Goal: Obtain resource: Obtain resource

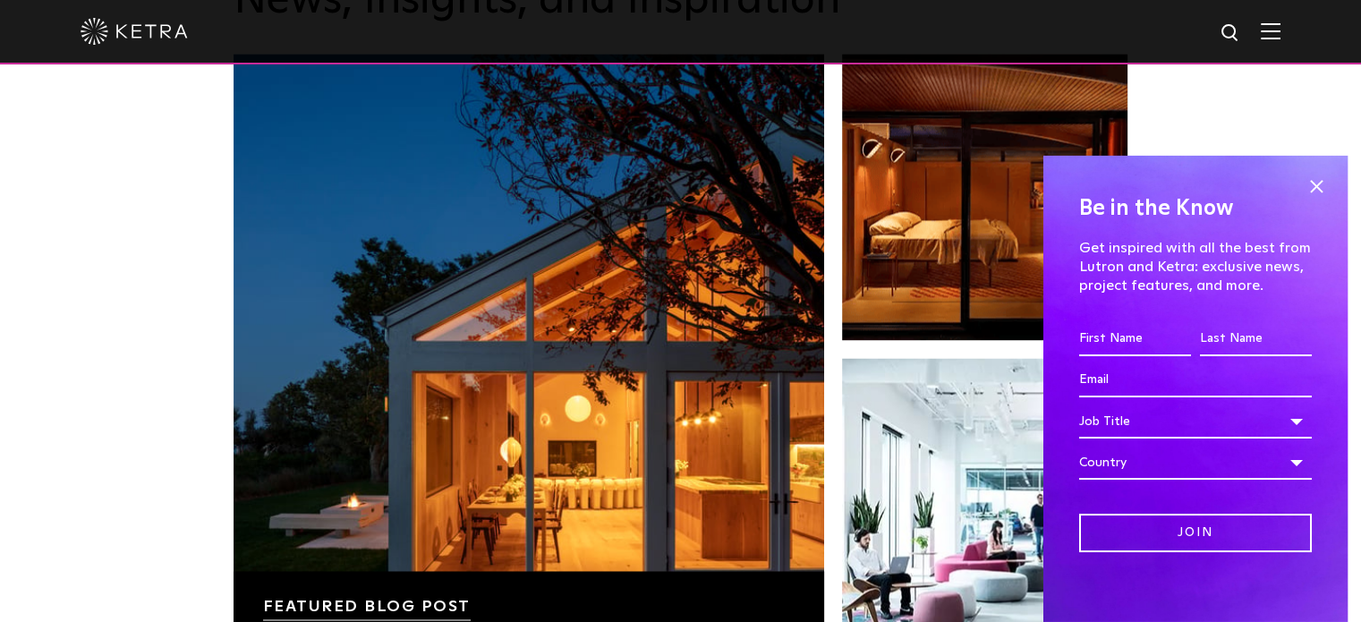
scroll to position [2775, 0]
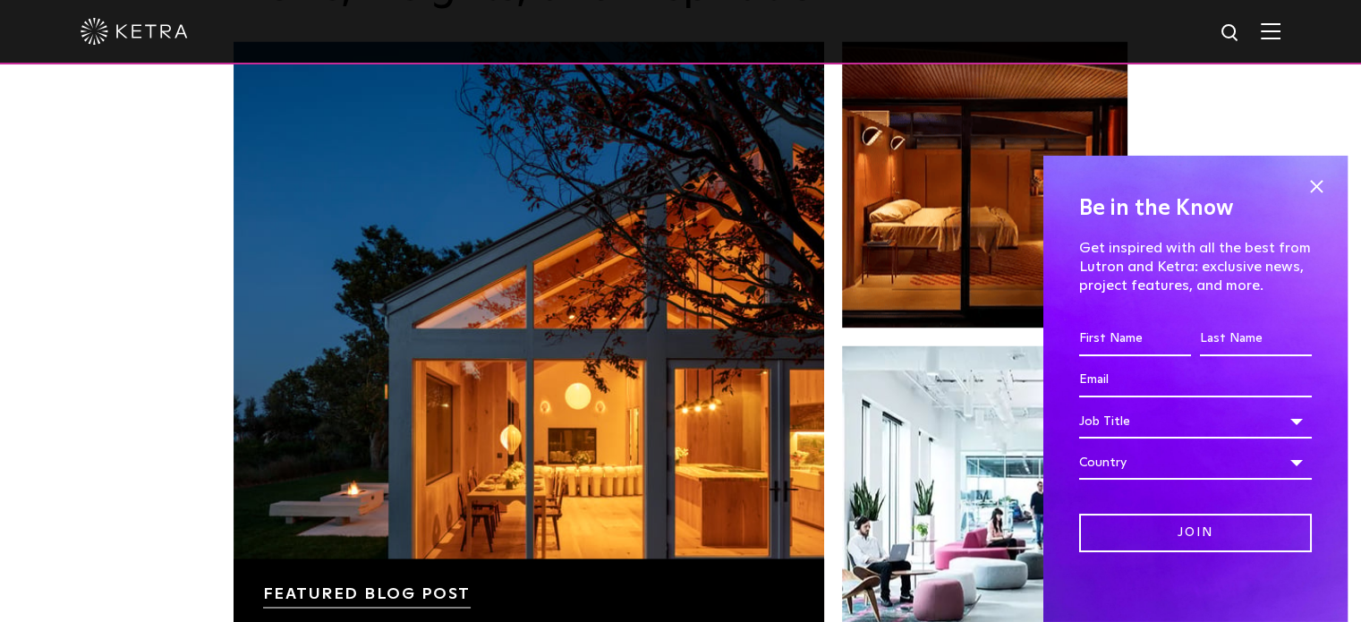
click at [1280, 34] on img at bounding box center [1271, 30] width 20 height 17
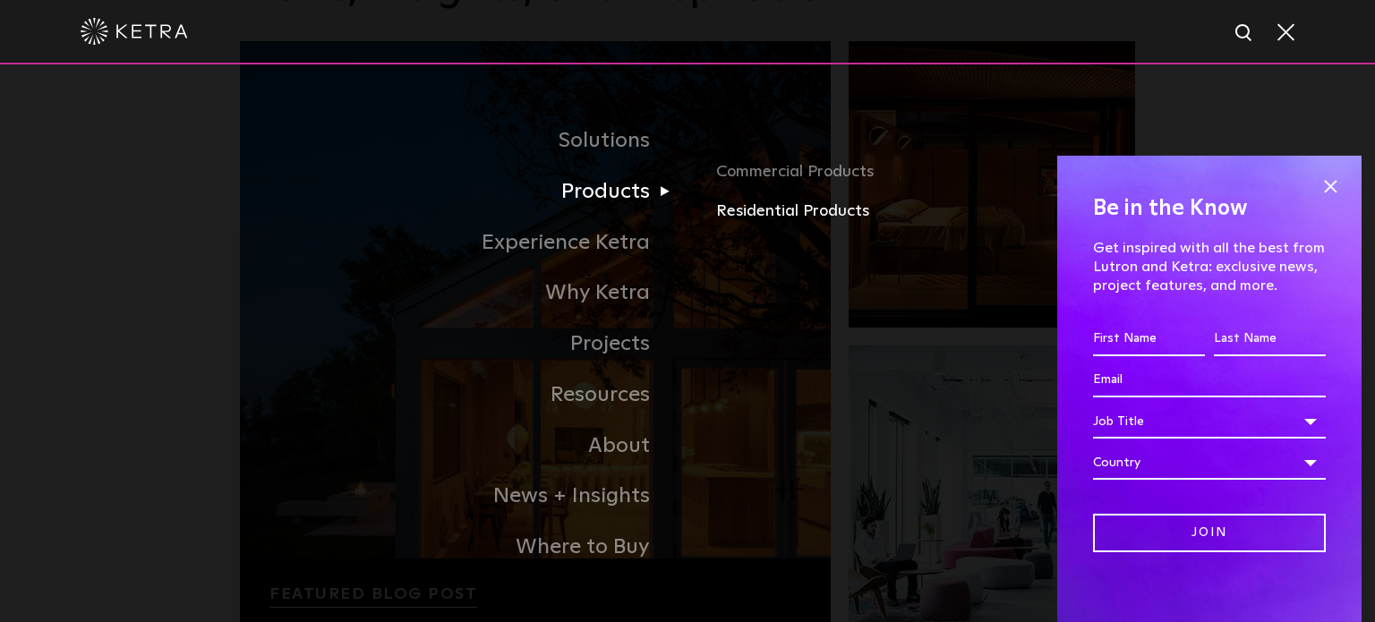
click at [777, 215] on link "Residential Products" at bounding box center [925, 212] width 419 height 26
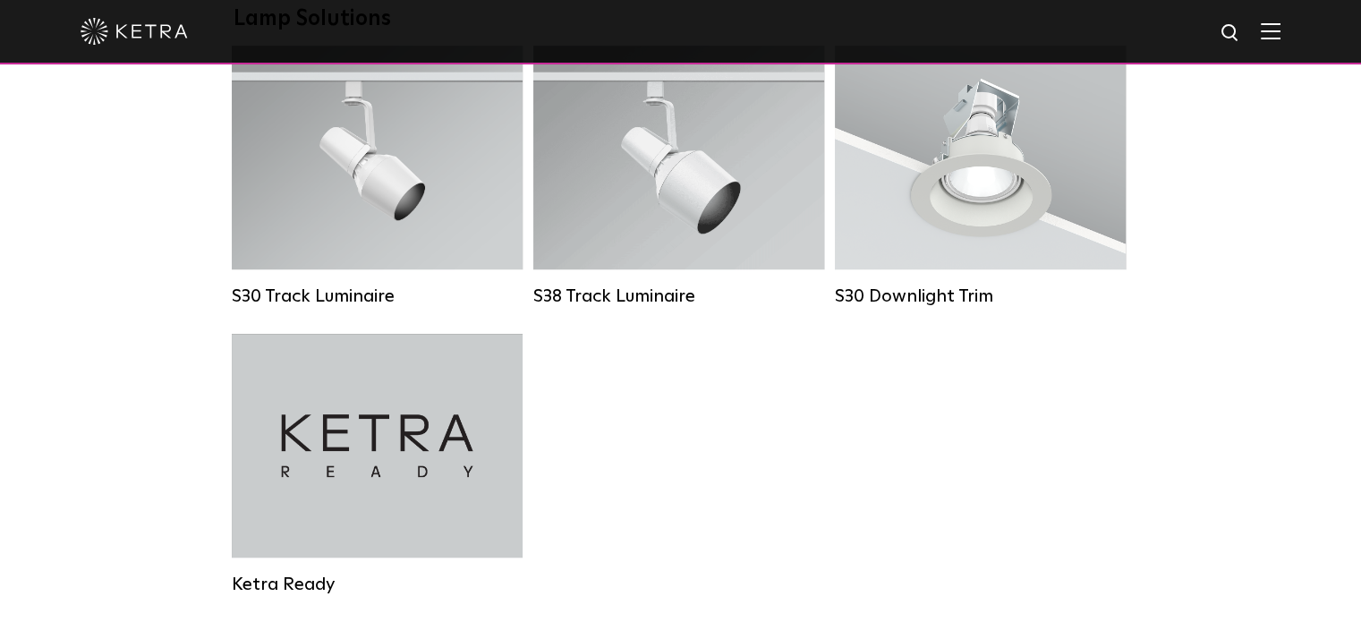
scroll to position [1522, 0]
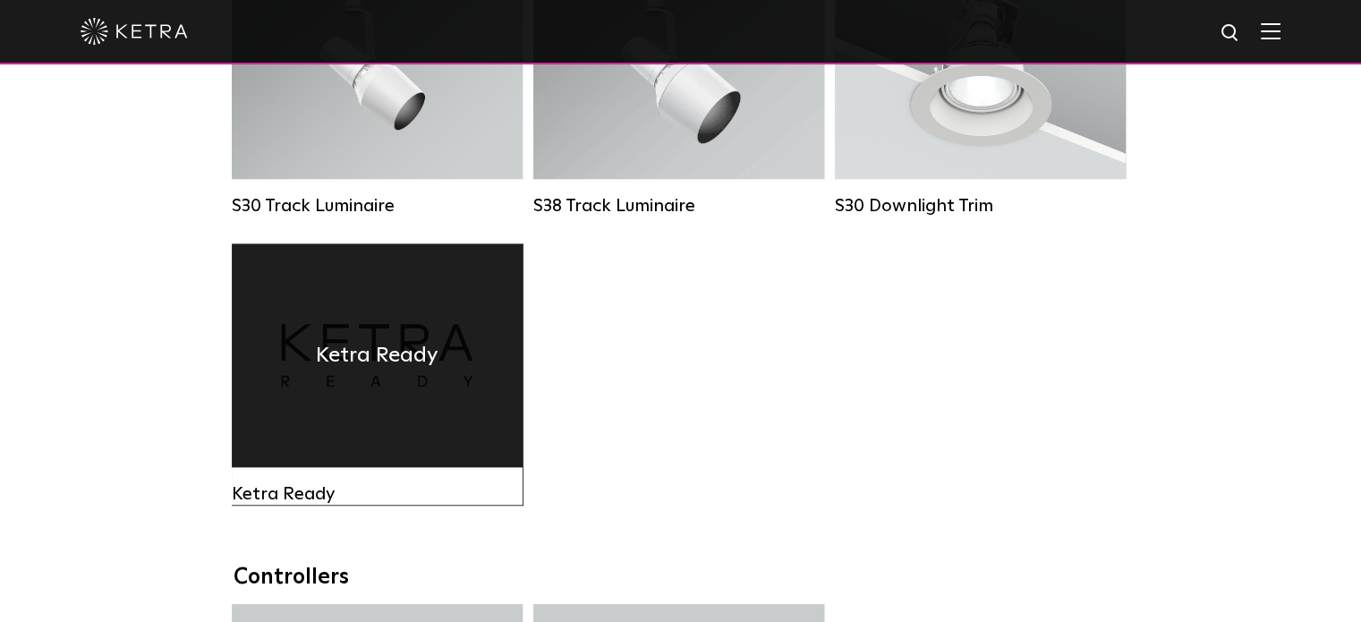
click at [380, 405] on div "Ketra Ready" at bounding box center [377, 355] width 291 height 224
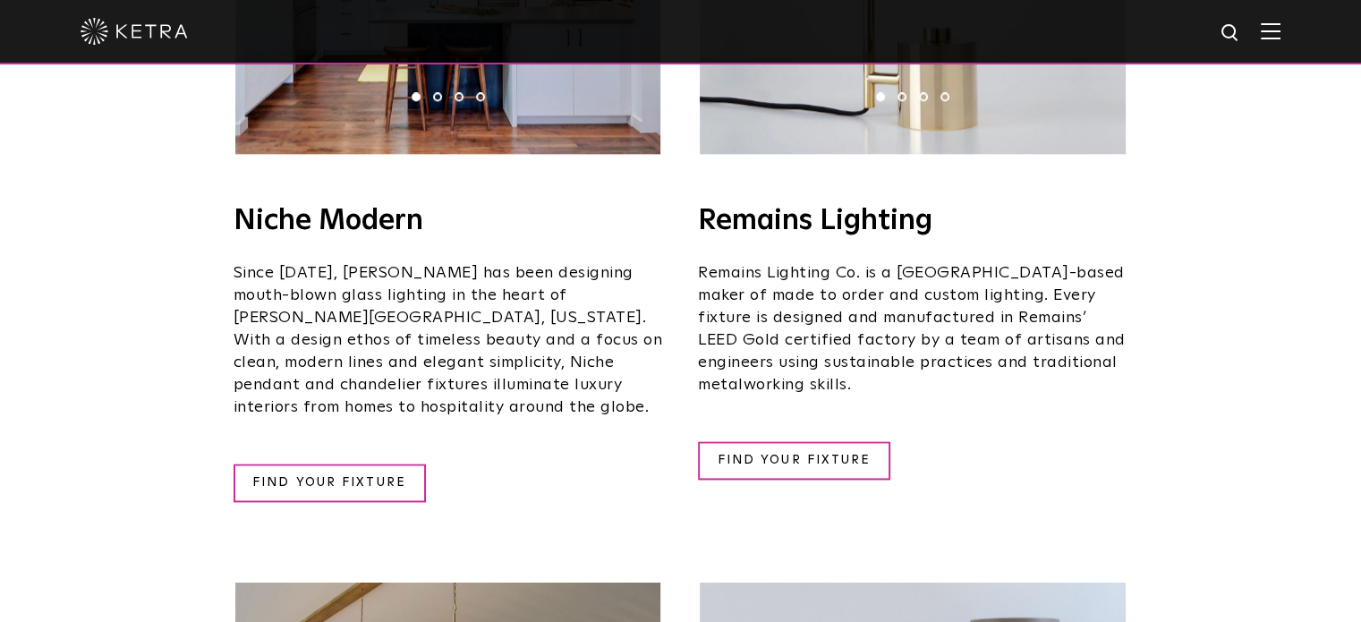
scroll to position [2189, 0]
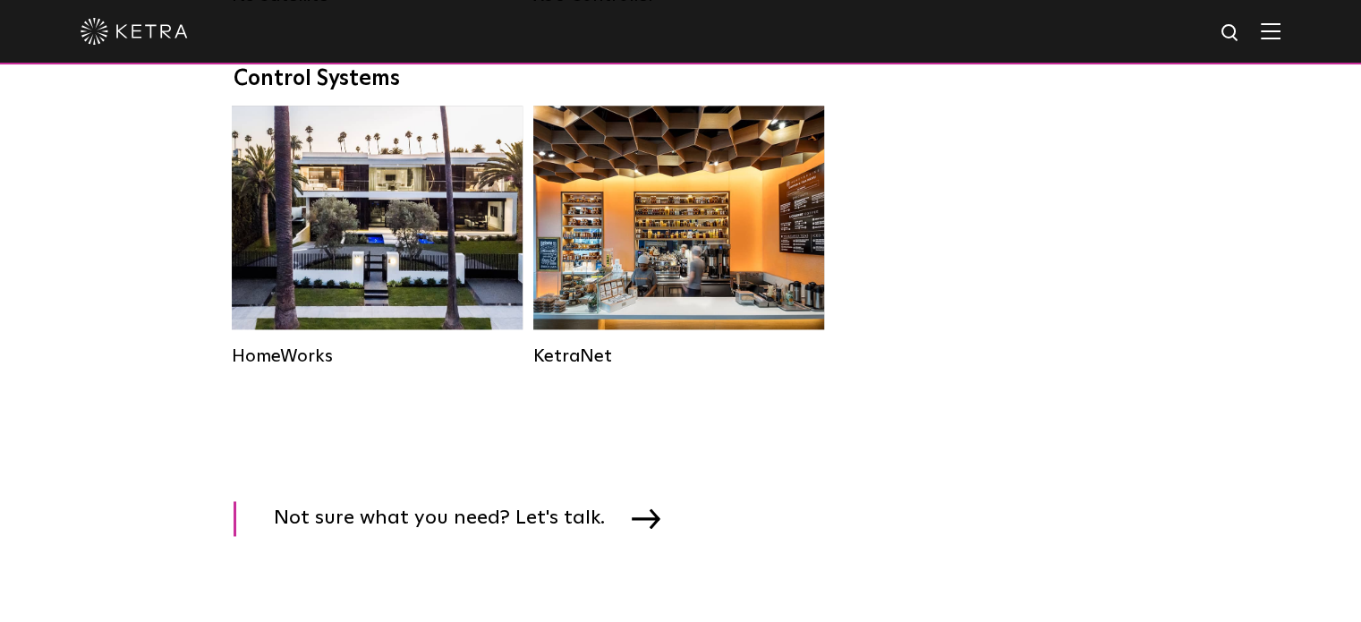
scroll to position [2417, 0]
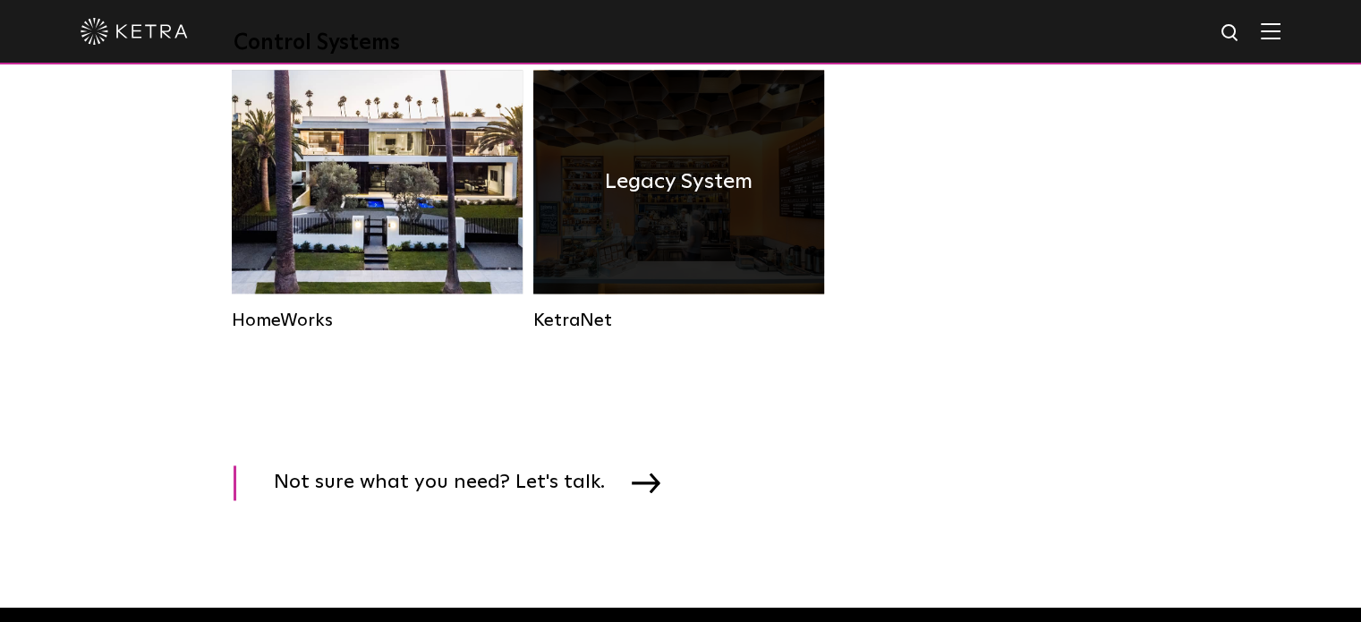
click at [668, 252] on div "Legacy System" at bounding box center [678, 182] width 291 height 224
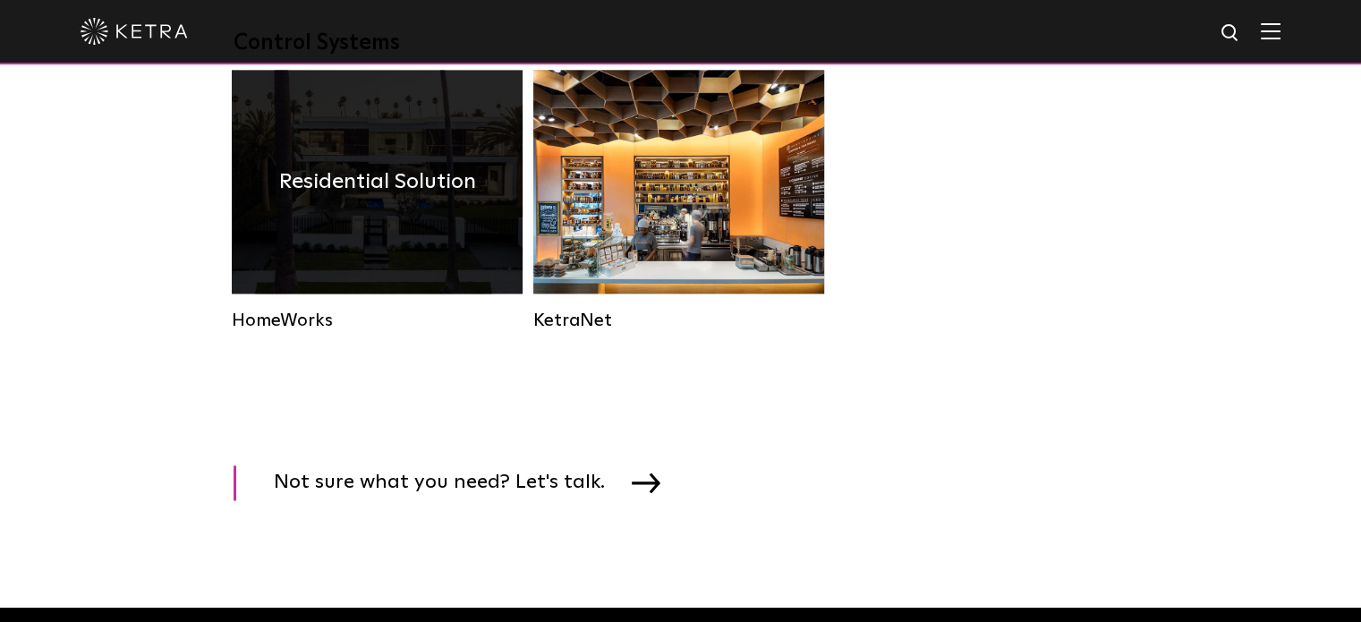
click at [354, 199] on h4 "Residential Solution" at bounding box center [377, 182] width 197 height 34
click at [337, 199] on h4 "Residential Solution" at bounding box center [377, 182] width 197 height 34
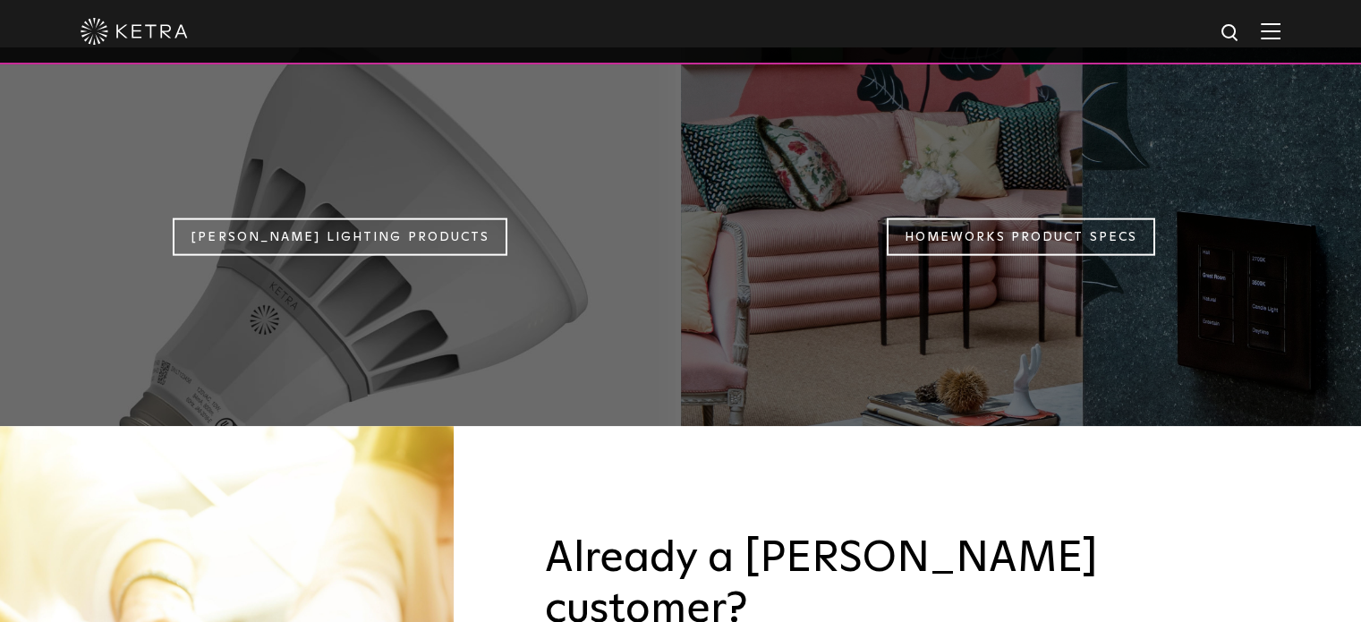
scroll to position [1522, 0]
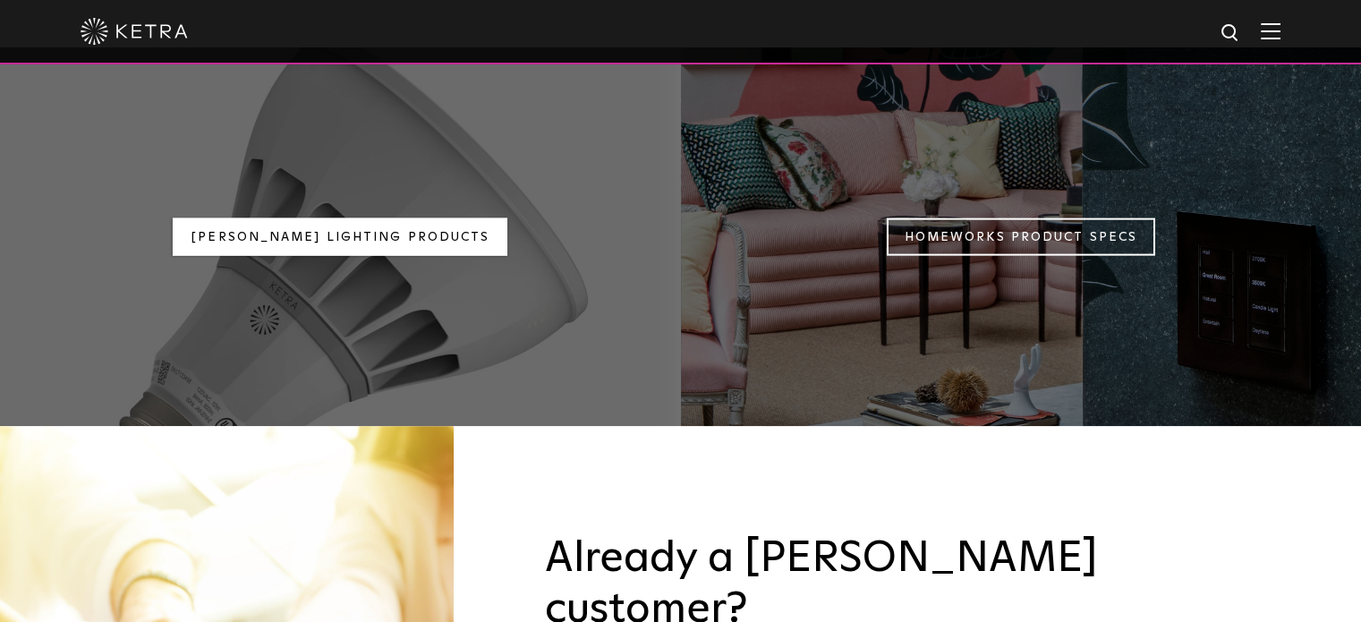
click at [340, 217] on link "Ketra Lighting Products" at bounding box center [340, 236] width 335 height 38
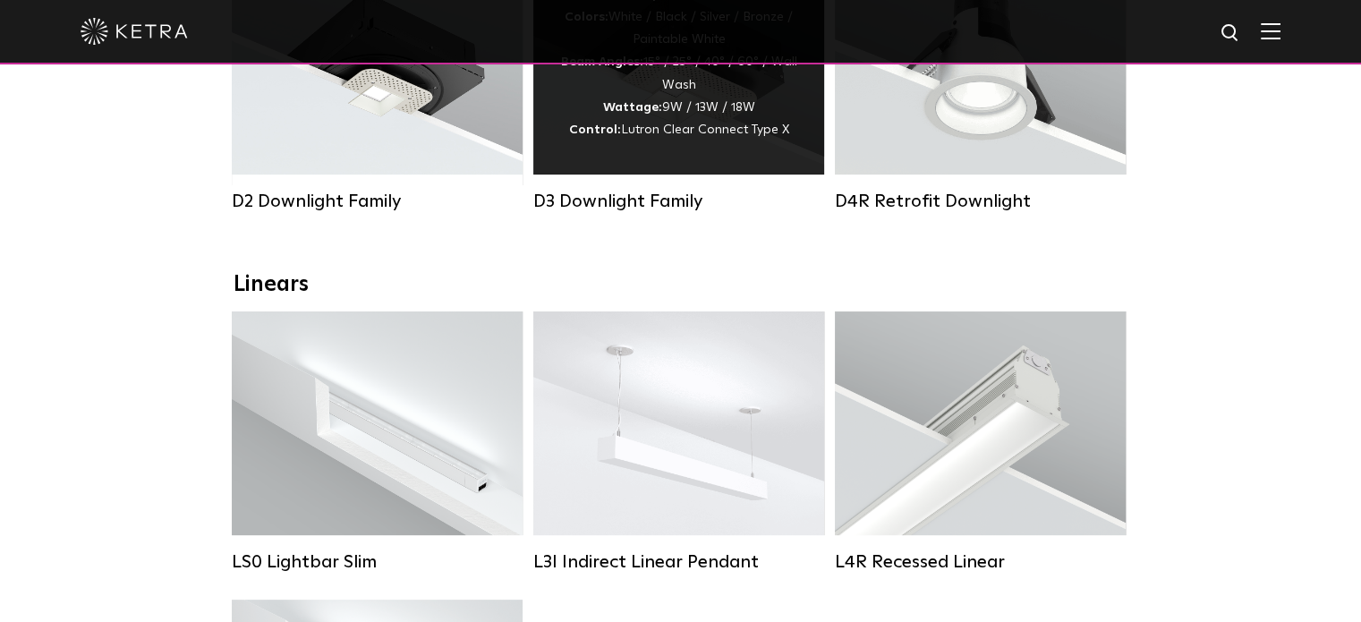
scroll to position [448, 0]
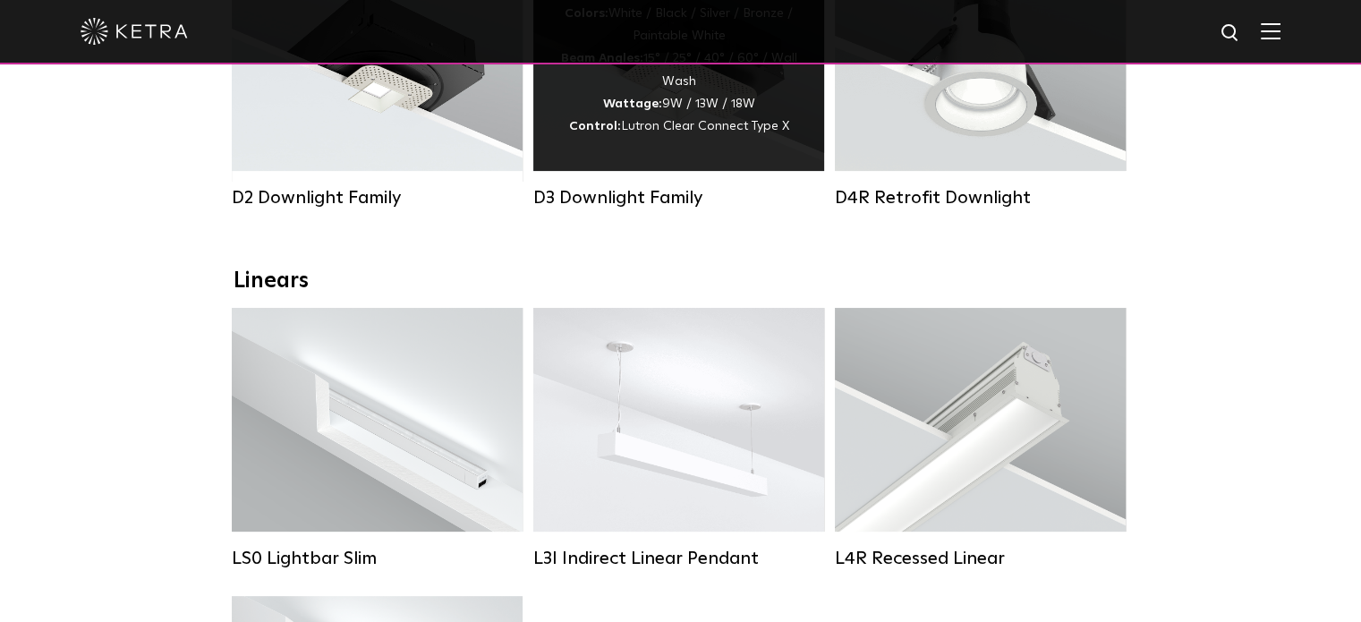
click at [655, 124] on div "Lumen Output: 700 / 900 / 1100 Colors: White / Black / Silver / Bronze / Painta…" at bounding box center [678, 59] width 237 height 158
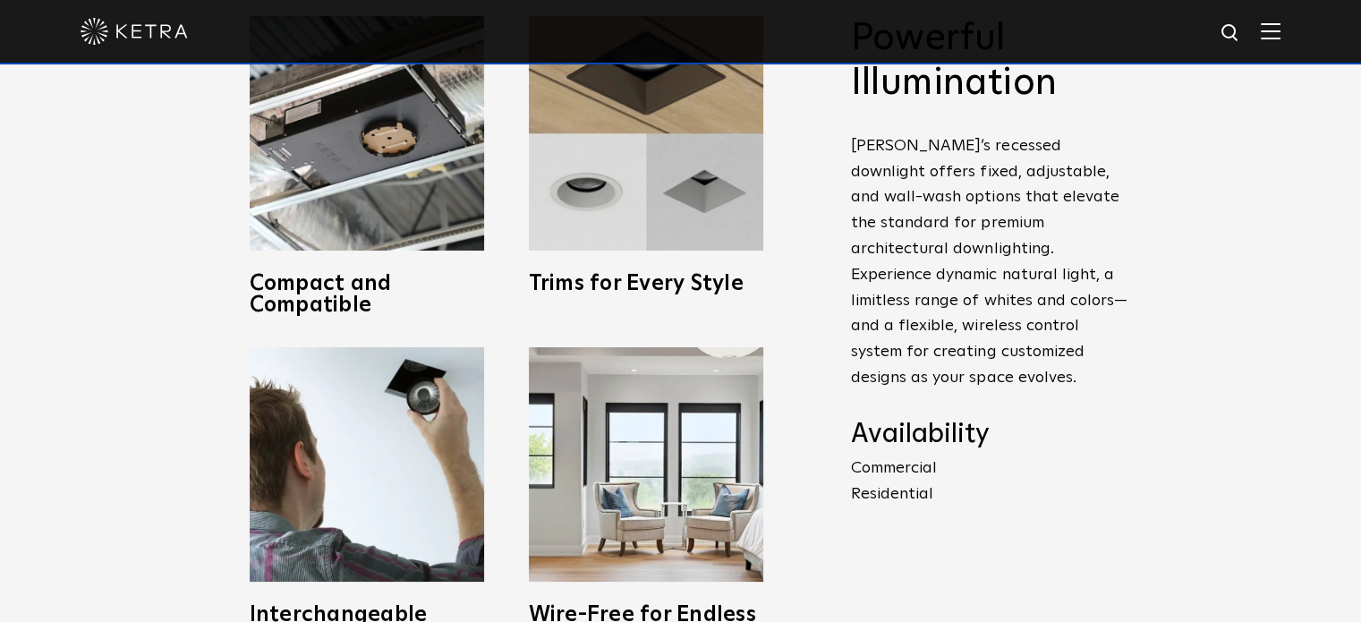
scroll to position [537, 0]
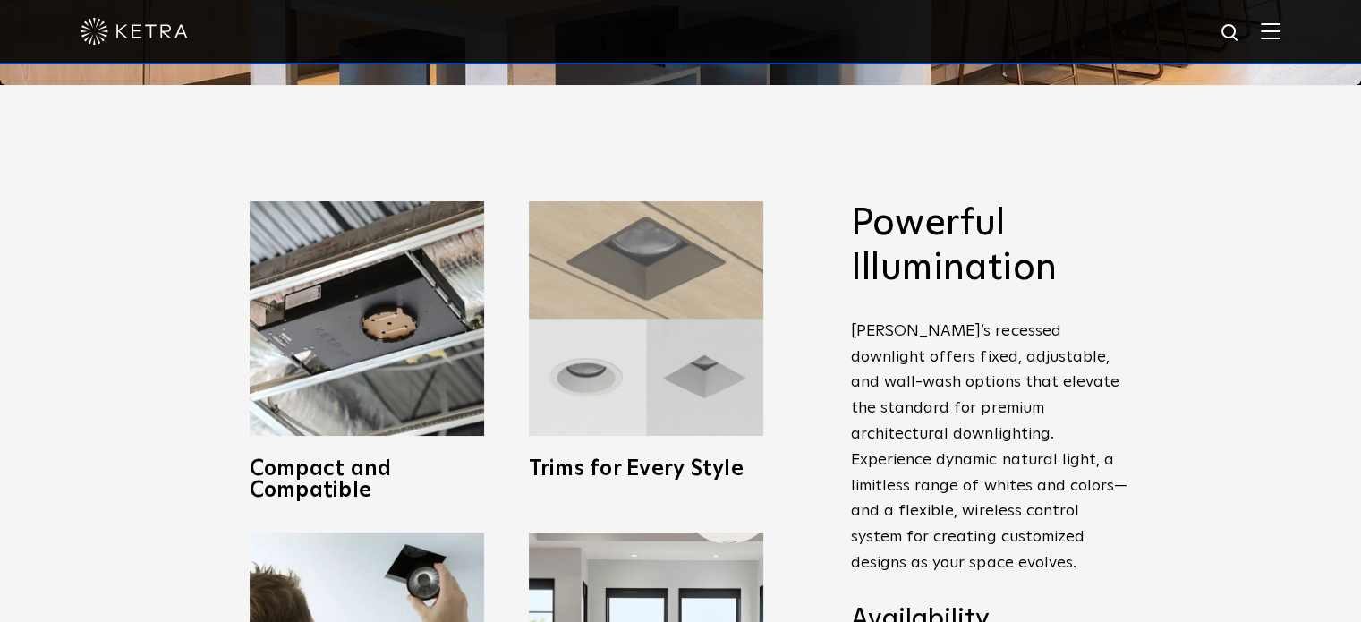
click at [641, 293] on img at bounding box center [646, 318] width 235 height 235
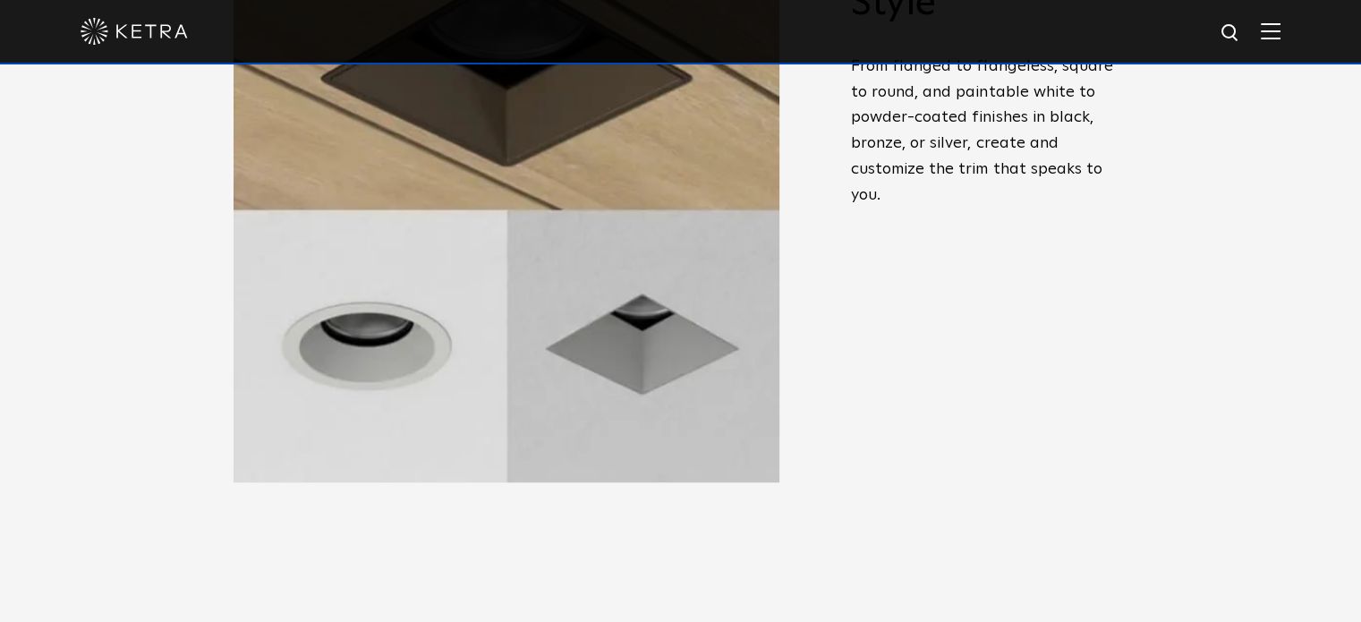
scroll to position [806, 0]
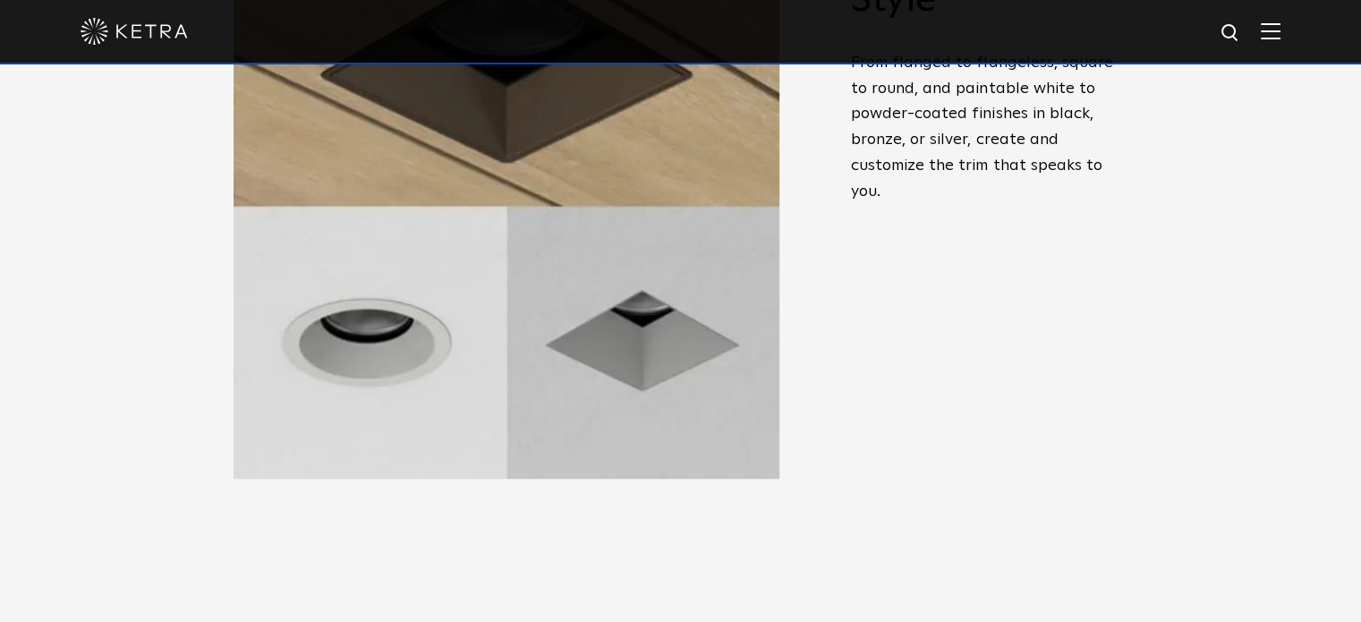
click at [401, 390] on img at bounding box center [507, 206] width 546 height 546
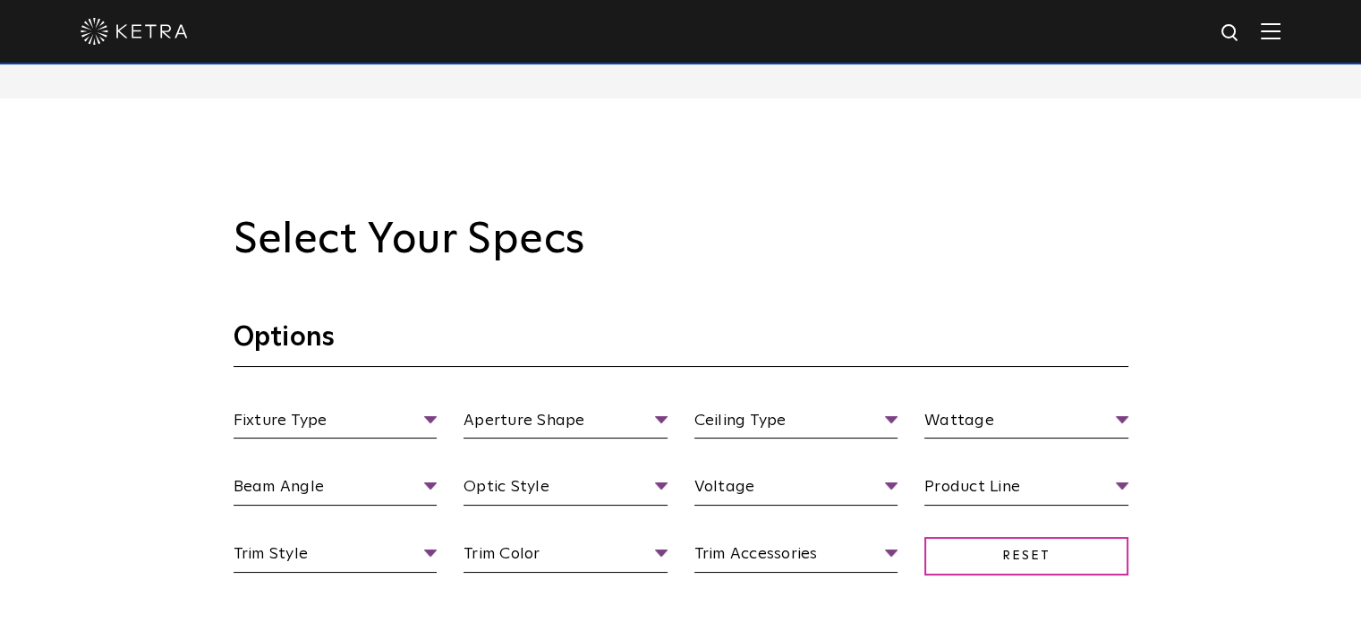
scroll to position [1432, 0]
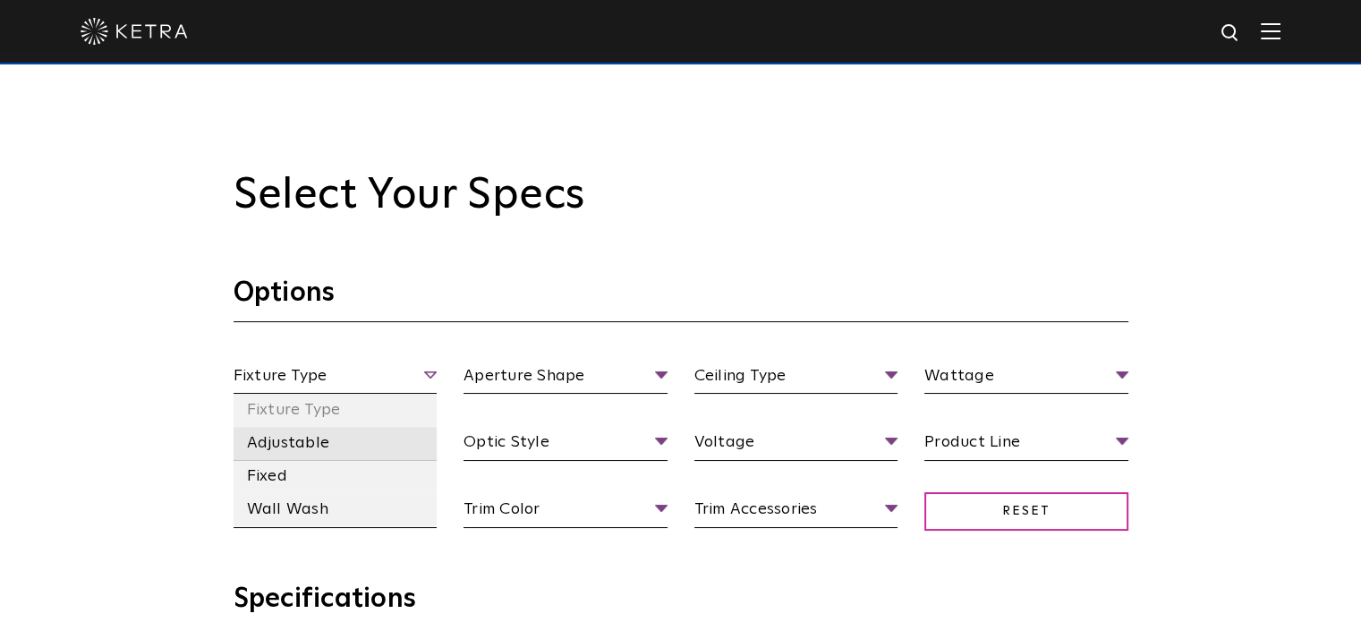
click at [385, 436] on li "Adjustable" at bounding box center [336, 443] width 204 height 33
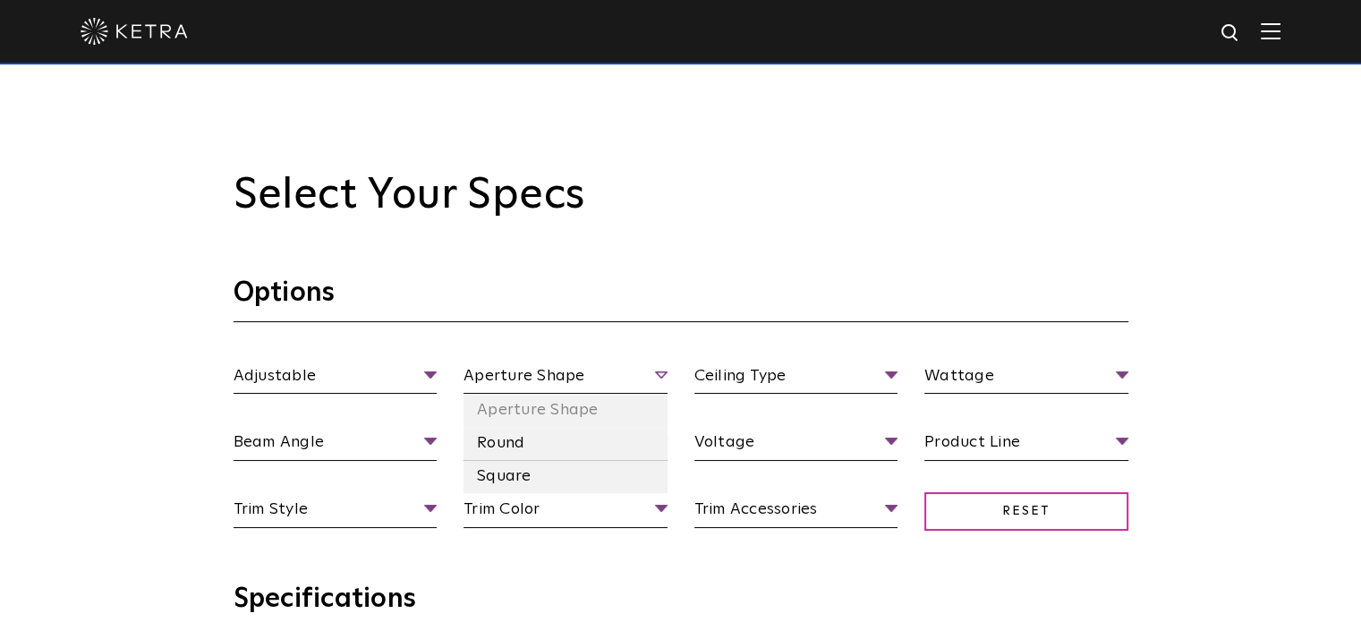
click at [659, 370] on span "Aperture Shape" at bounding box center [566, 378] width 204 height 31
click at [555, 440] on li "Round" at bounding box center [566, 443] width 204 height 33
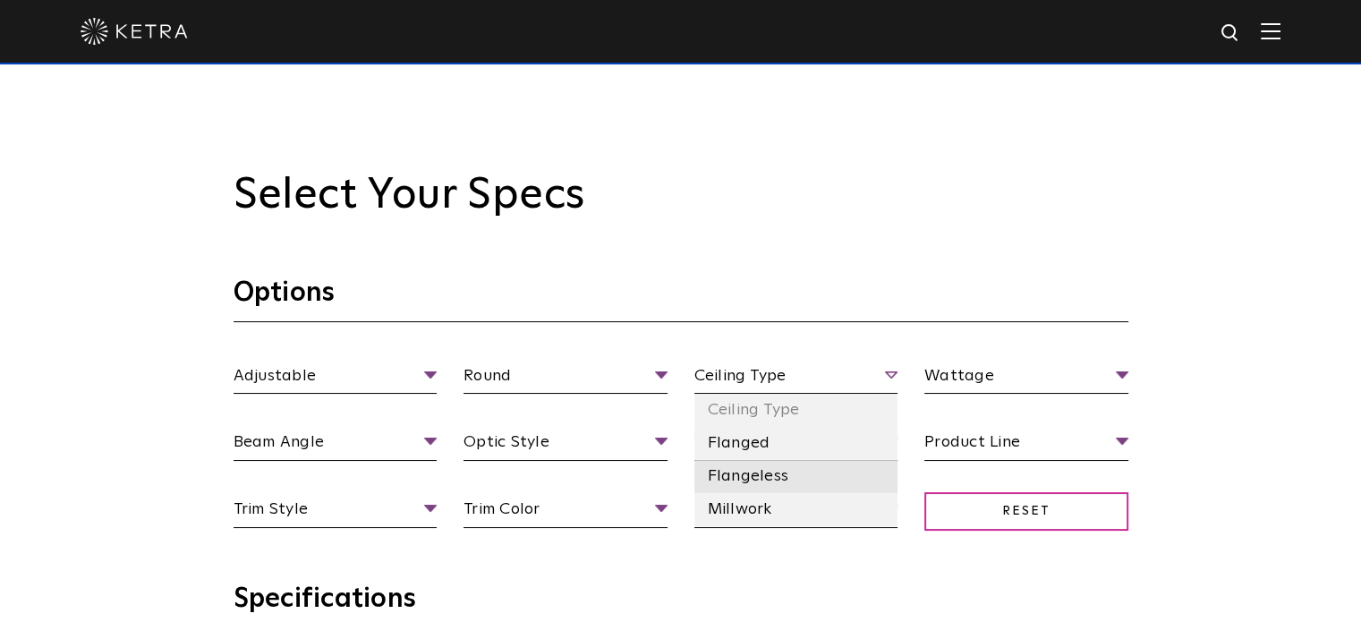
click at [809, 473] on li "Flangeless" at bounding box center [797, 476] width 204 height 33
click at [893, 370] on span "Flangeless" at bounding box center [797, 378] width 204 height 31
click at [809, 515] on li "Millwork" at bounding box center [797, 509] width 204 height 33
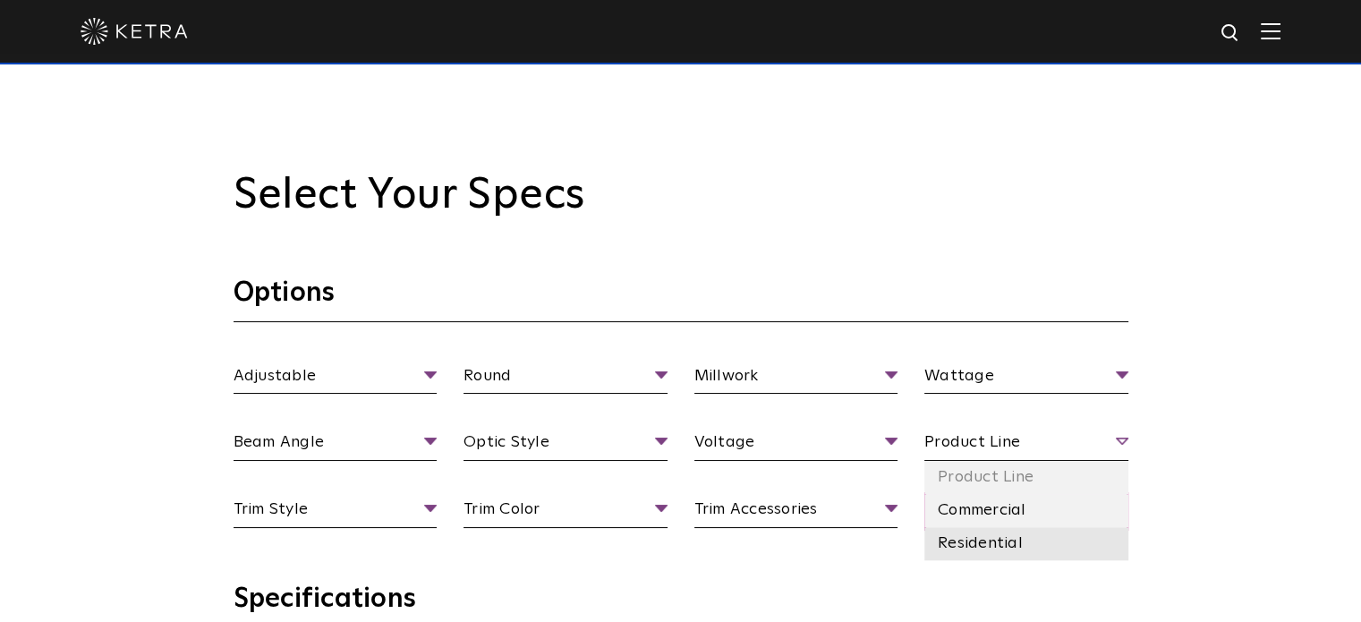
click at [1022, 543] on li "Residential" at bounding box center [1027, 543] width 204 height 33
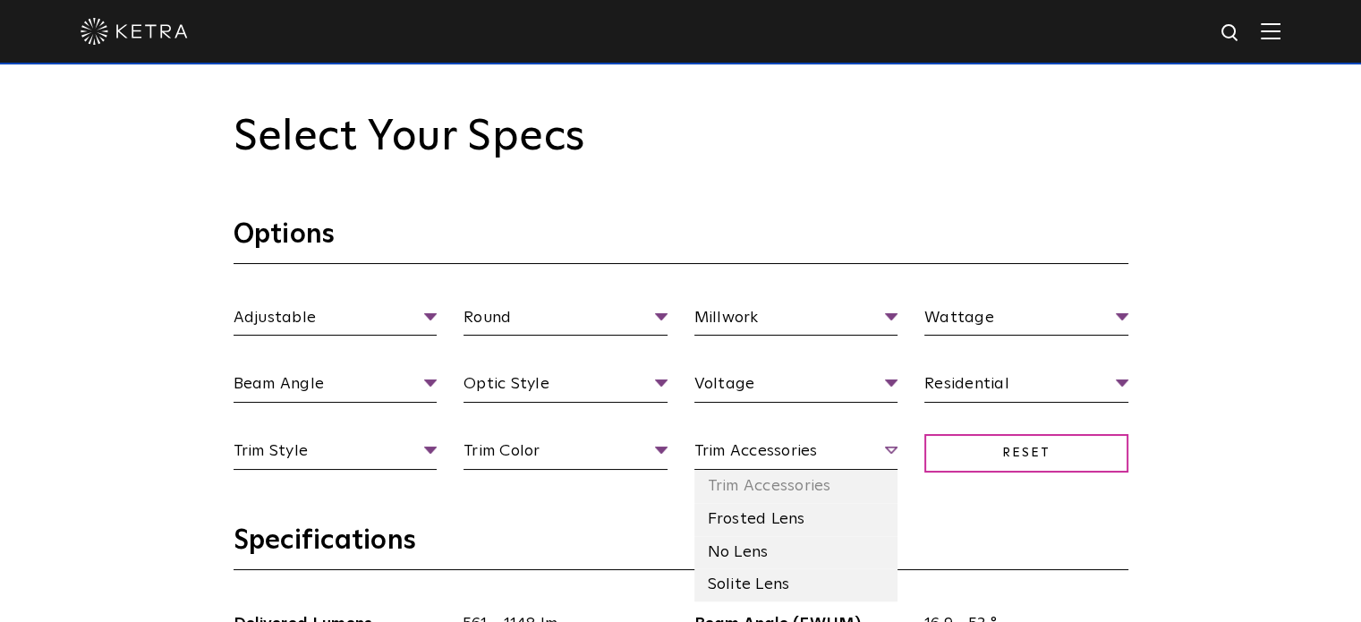
scroll to position [1522, 0]
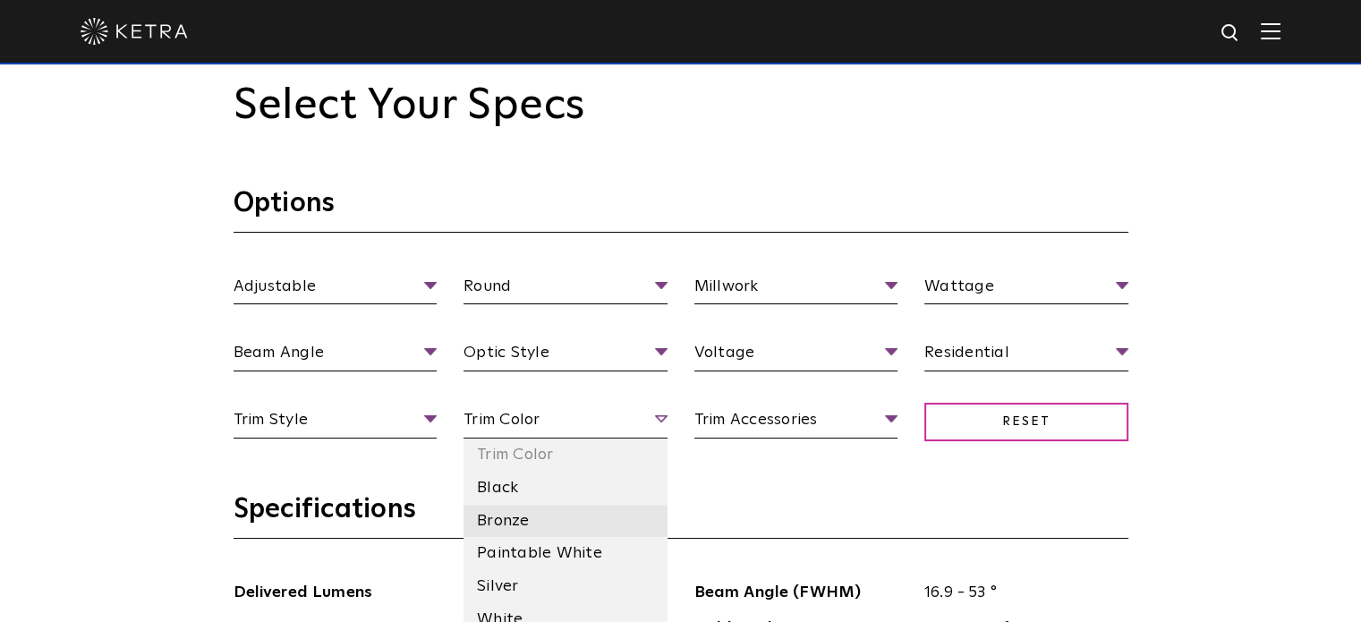
click at [559, 524] on li "Bronze" at bounding box center [566, 521] width 204 height 33
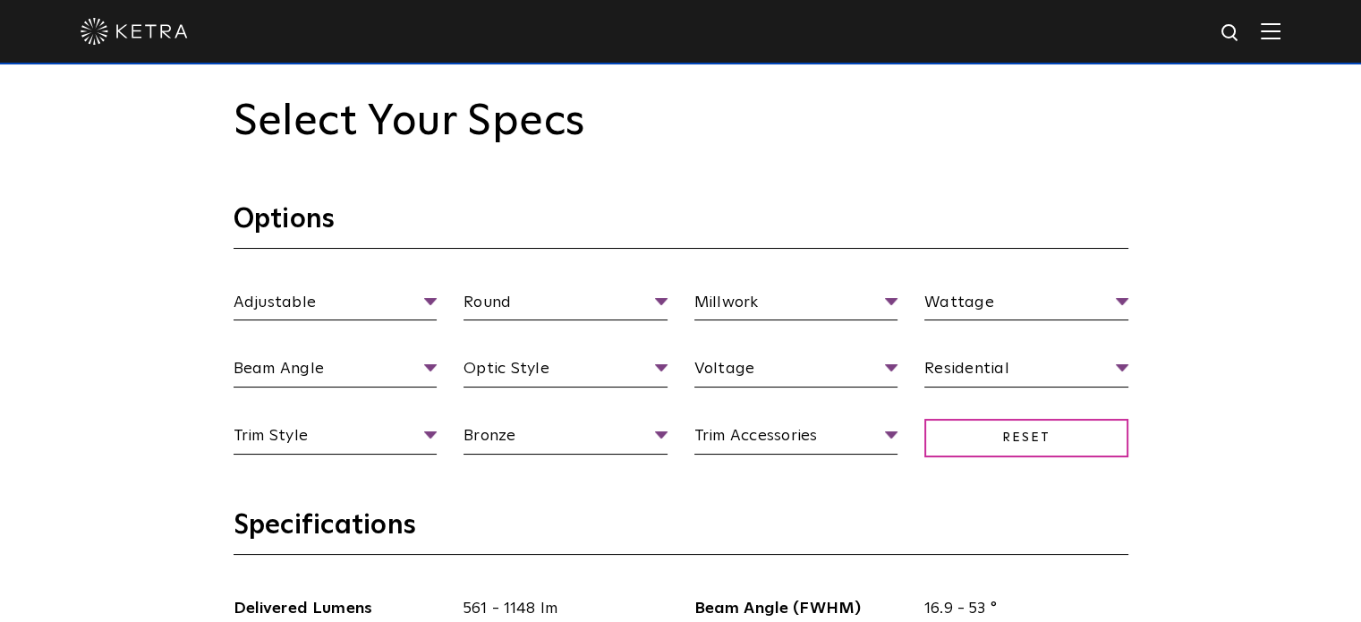
scroll to position [1611, 0]
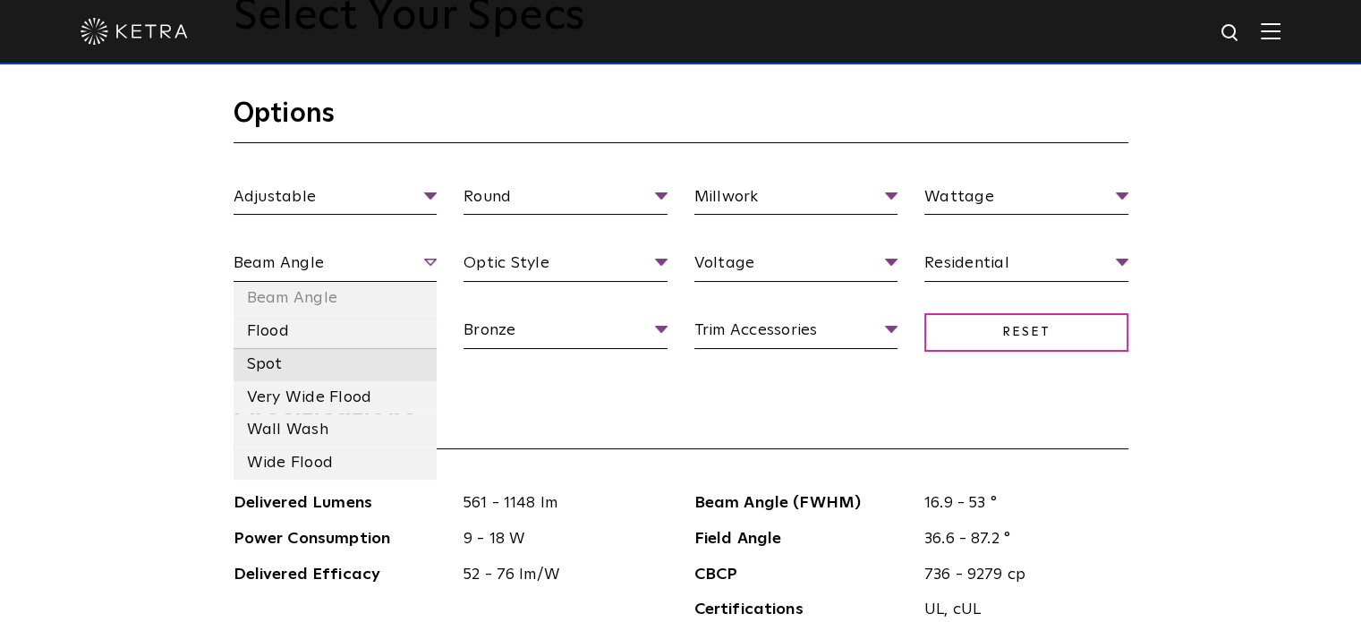
click at [322, 369] on li "Spot" at bounding box center [336, 364] width 204 height 33
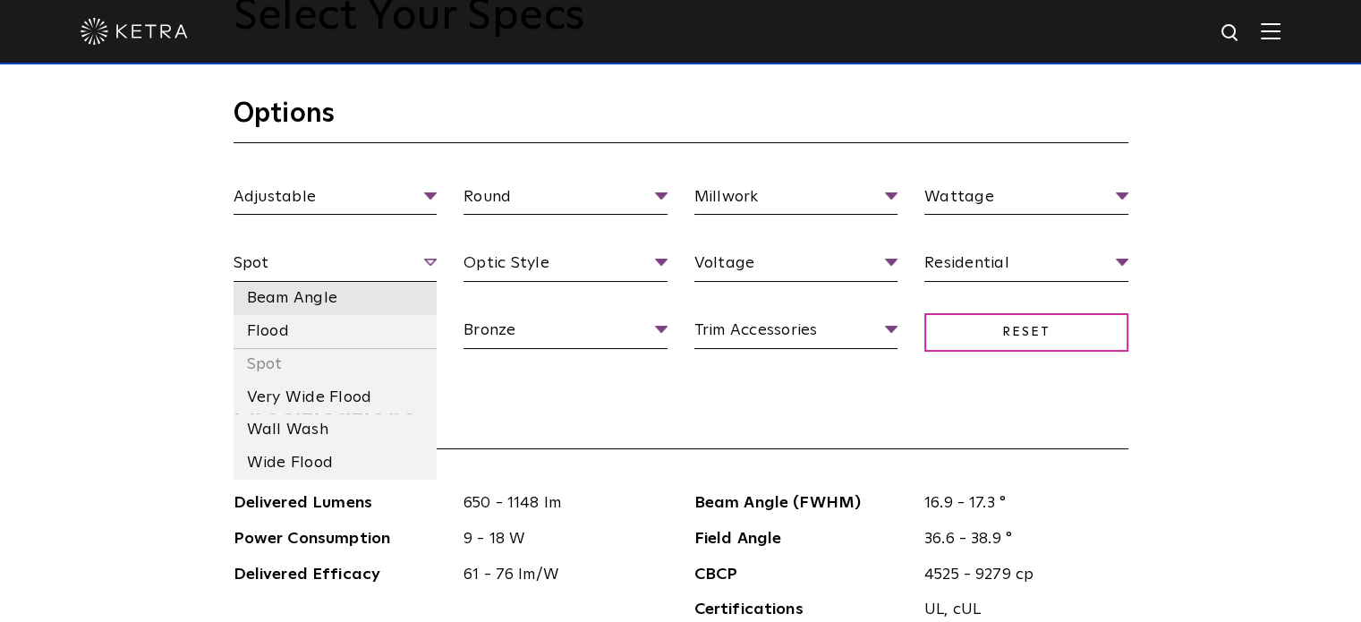
click at [356, 293] on li "Beam Angle" at bounding box center [336, 298] width 204 height 33
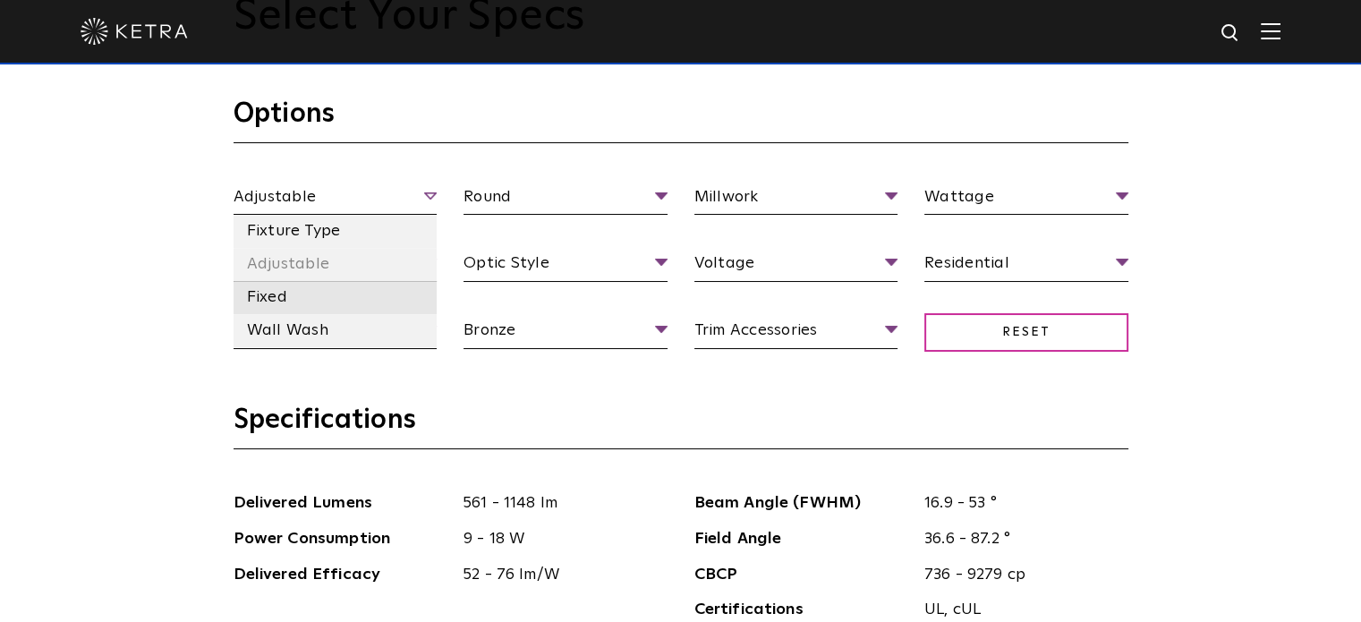
click at [323, 297] on li "Fixed" at bounding box center [336, 297] width 204 height 33
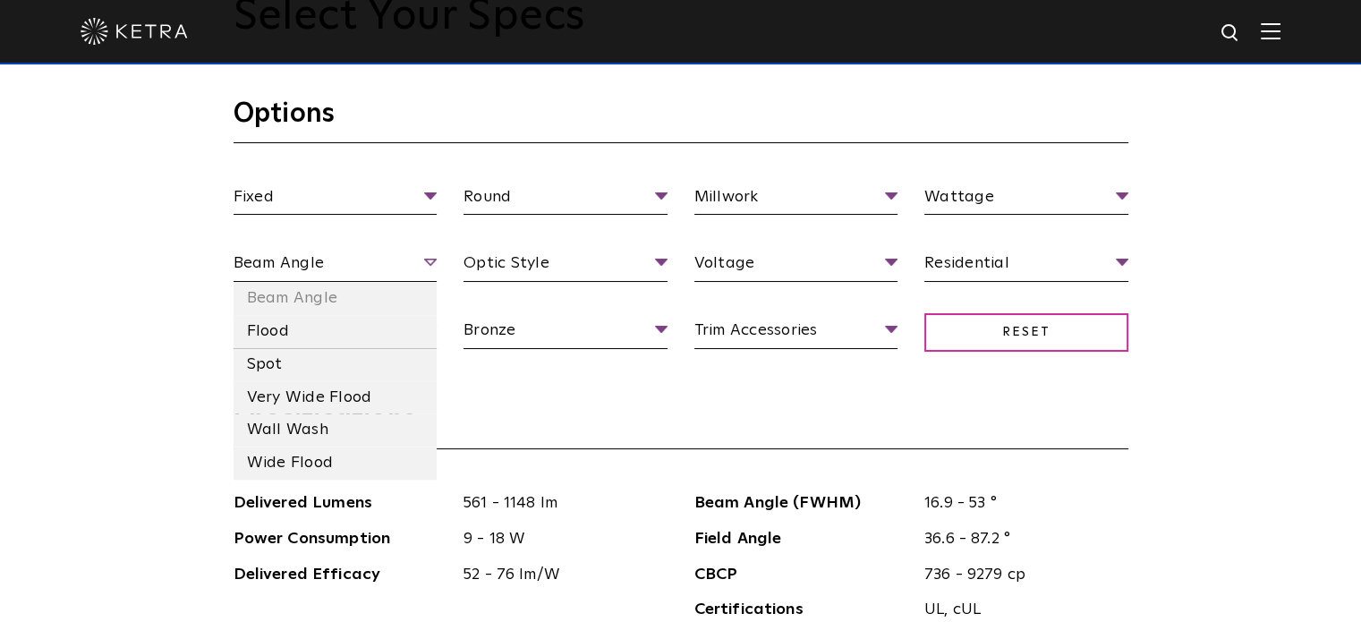
click at [422, 260] on span "Beam Angle" at bounding box center [336, 266] width 204 height 31
click at [428, 262] on span "Beam Angle" at bounding box center [336, 266] width 204 height 31
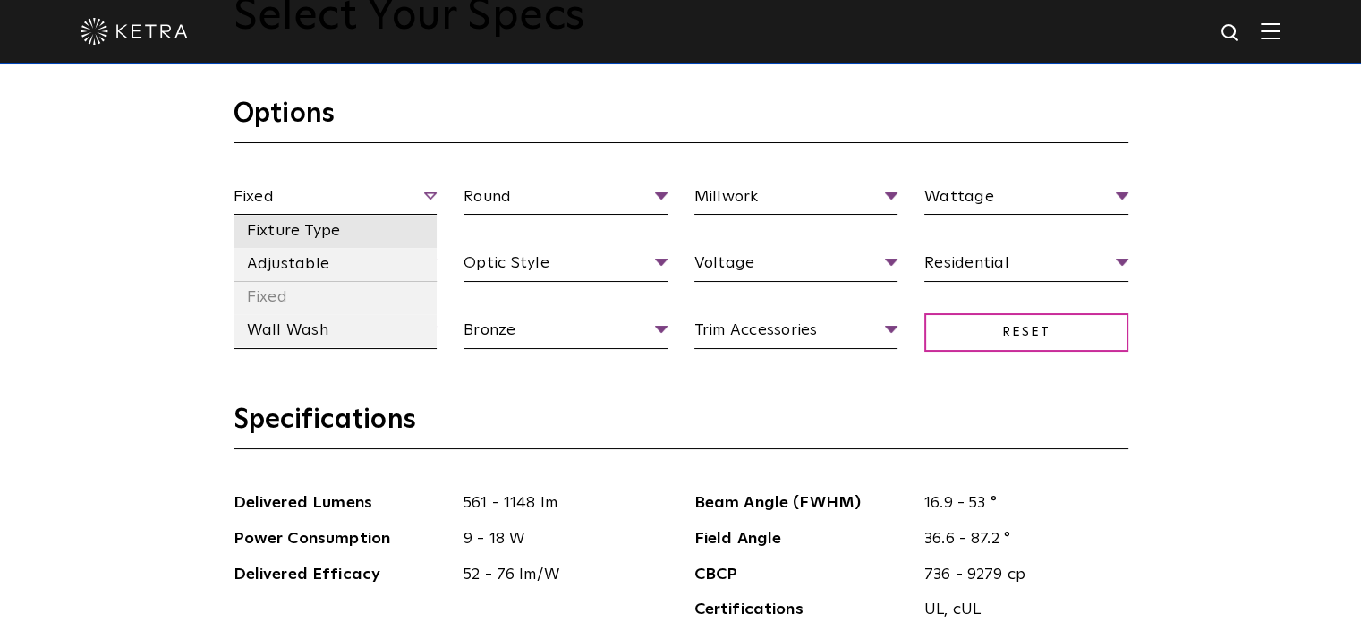
click at [359, 234] on li "Fixture Type" at bounding box center [336, 231] width 204 height 33
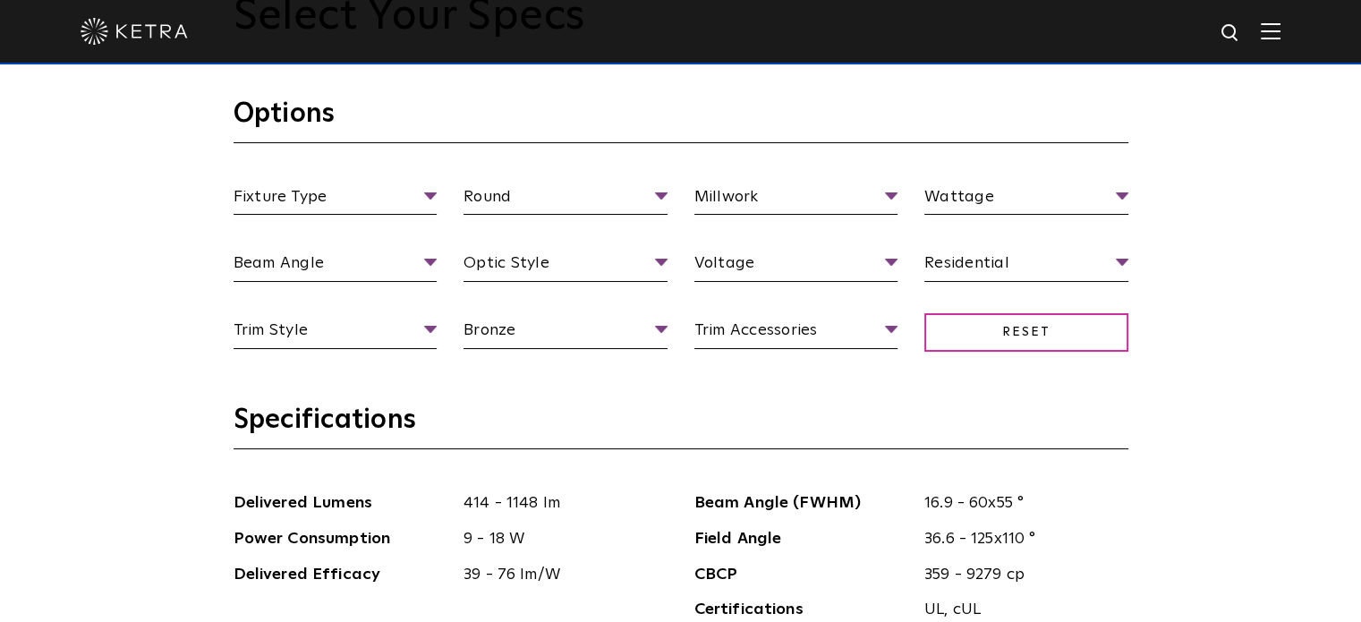
click at [422, 301] on div "Fixture Type Fixture Type Adjustable Fixed Wall Wash Round Aperture Shape Round…" at bounding box center [681, 284] width 922 height 200
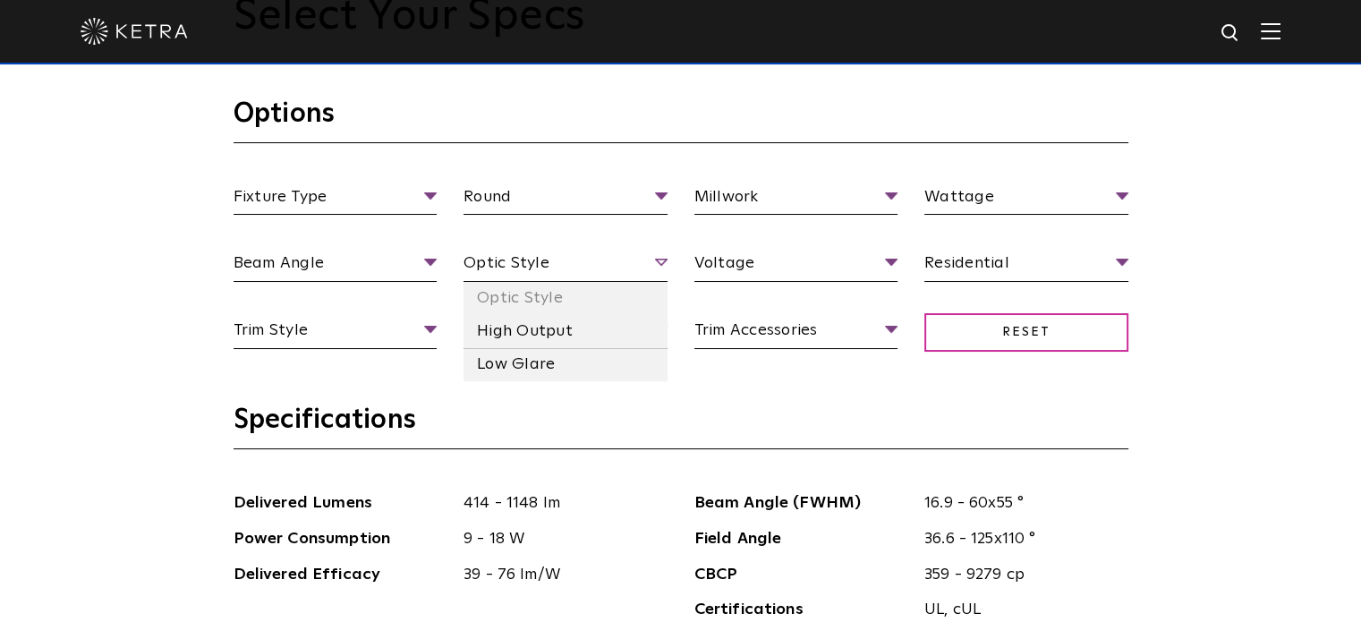
click at [659, 259] on span "Optic Style" at bounding box center [566, 266] width 204 height 31
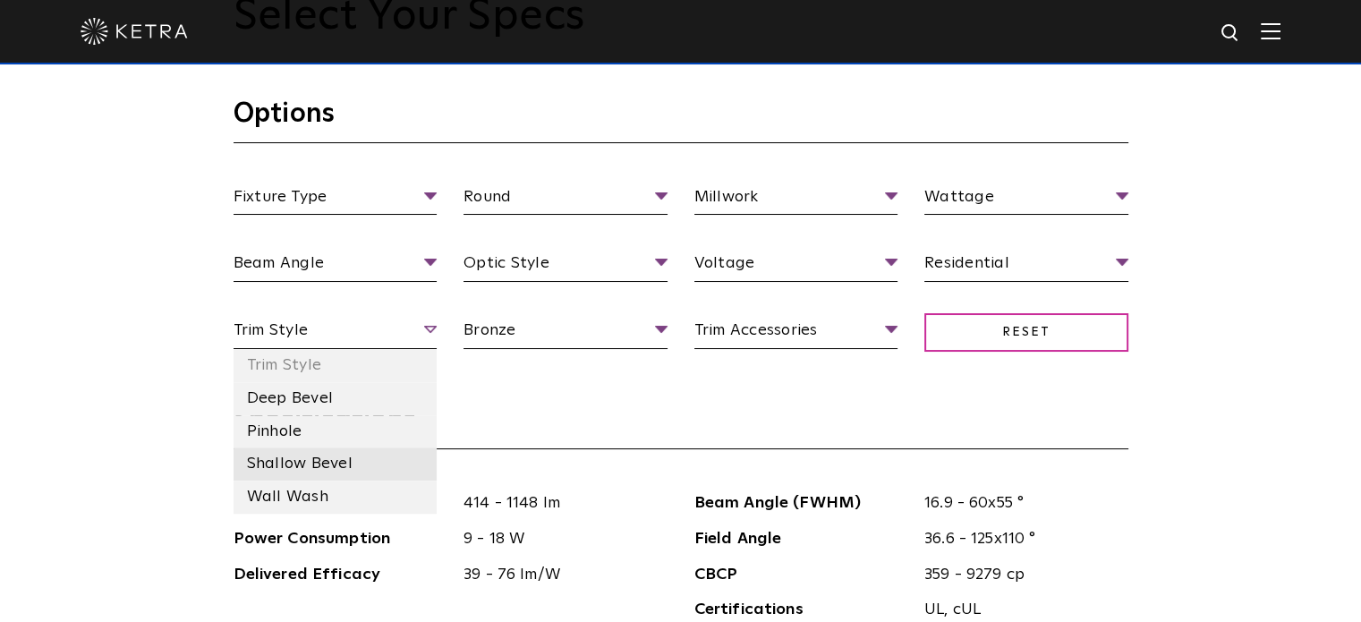
click at [322, 468] on li "Shallow Bevel" at bounding box center [336, 464] width 204 height 33
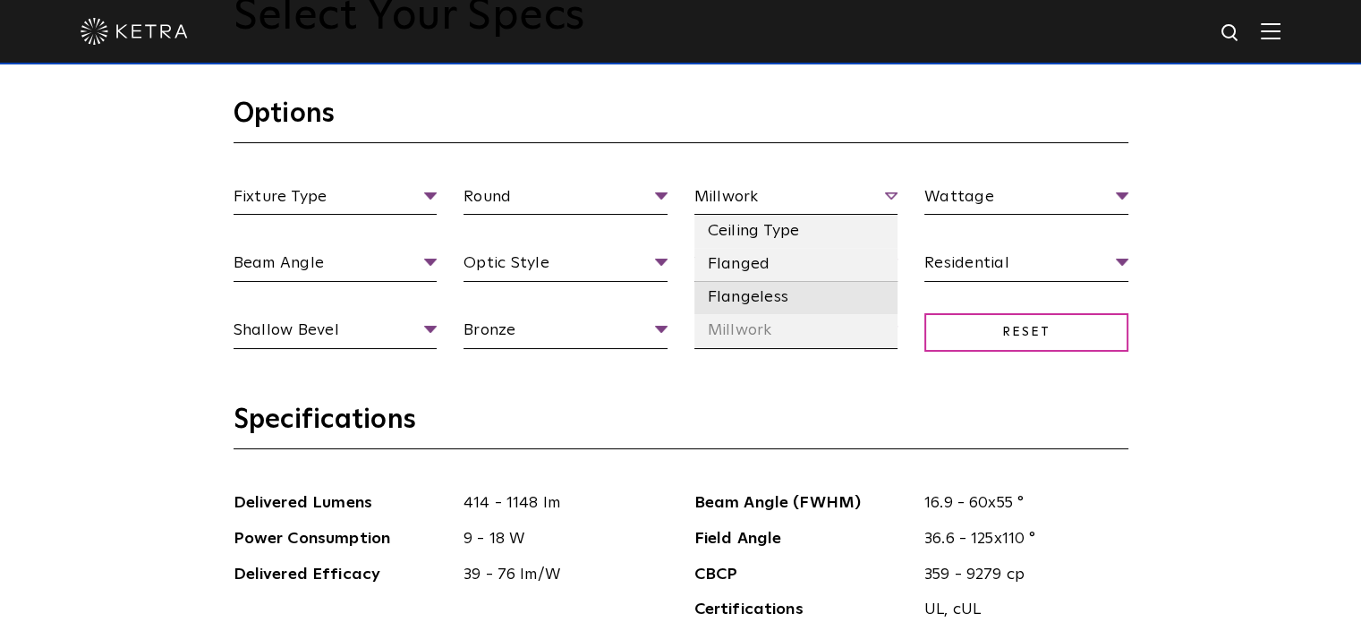
click at [815, 303] on li "Flangeless" at bounding box center [797, 297] width 204 height 33
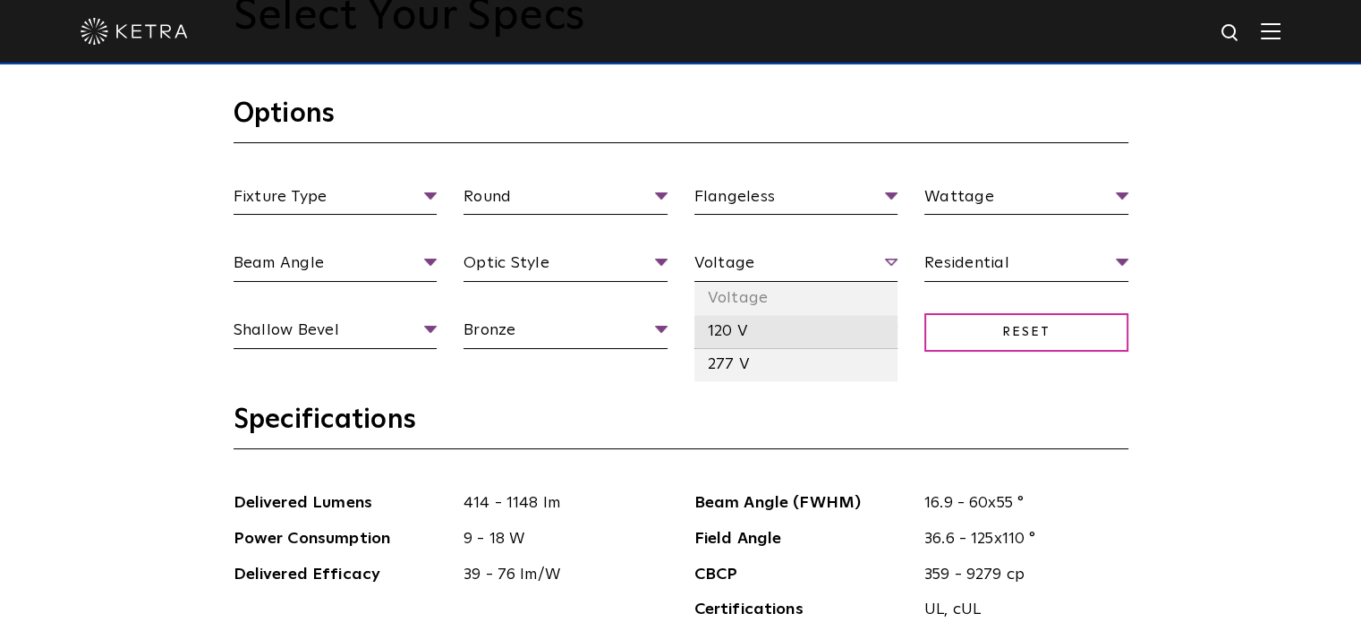
click at [811, 329] on li "120 V" at bounding box center [797, 331] width 204 height 33
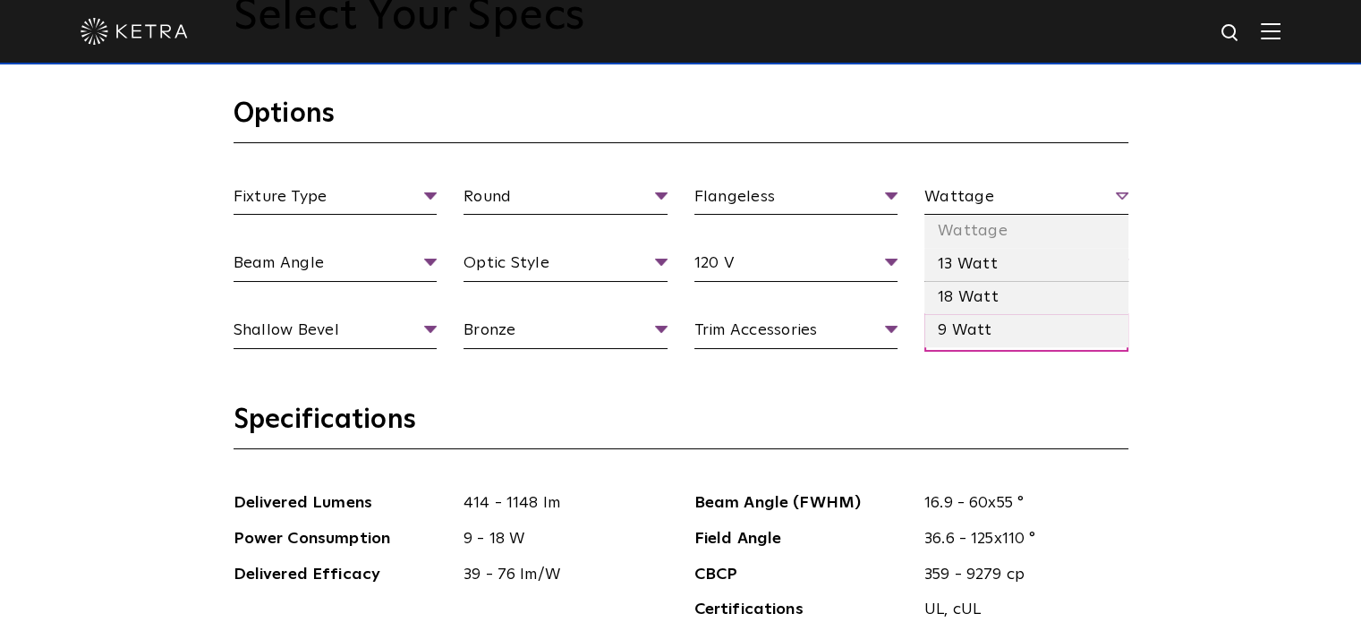
click at [1122, 196] on span "Wattage" at bounding box center [1027, 199] width 204 height 31
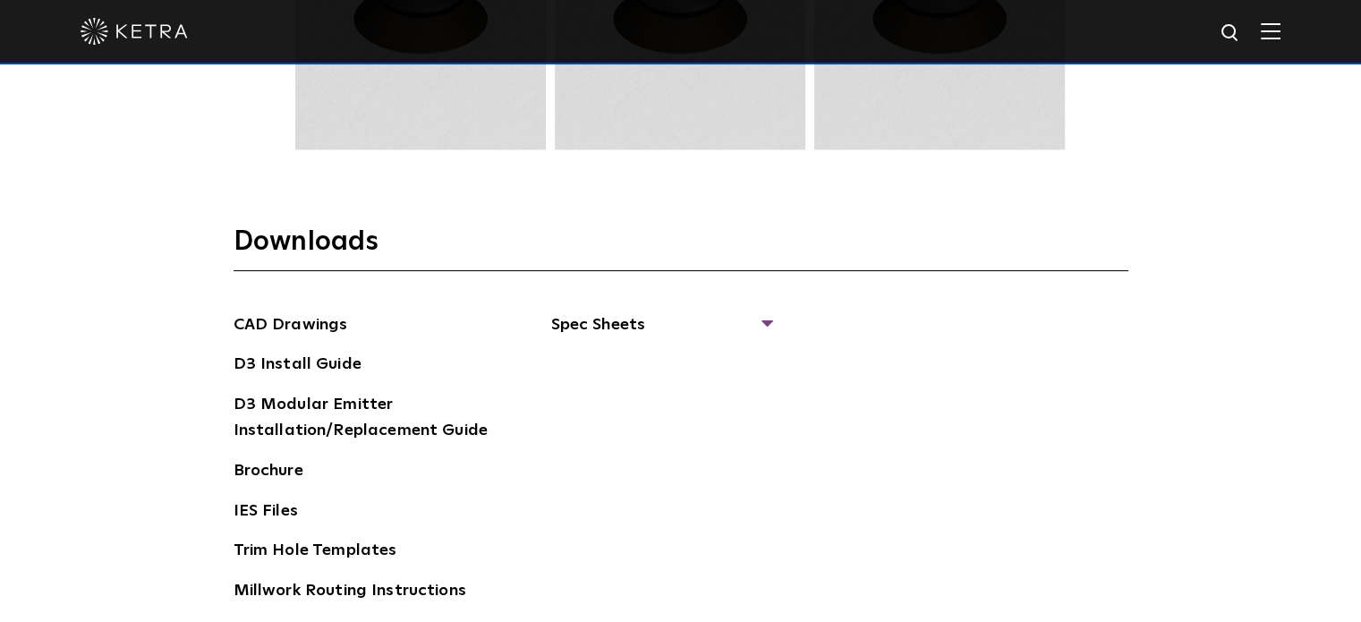
scroll to position [2596, 0]
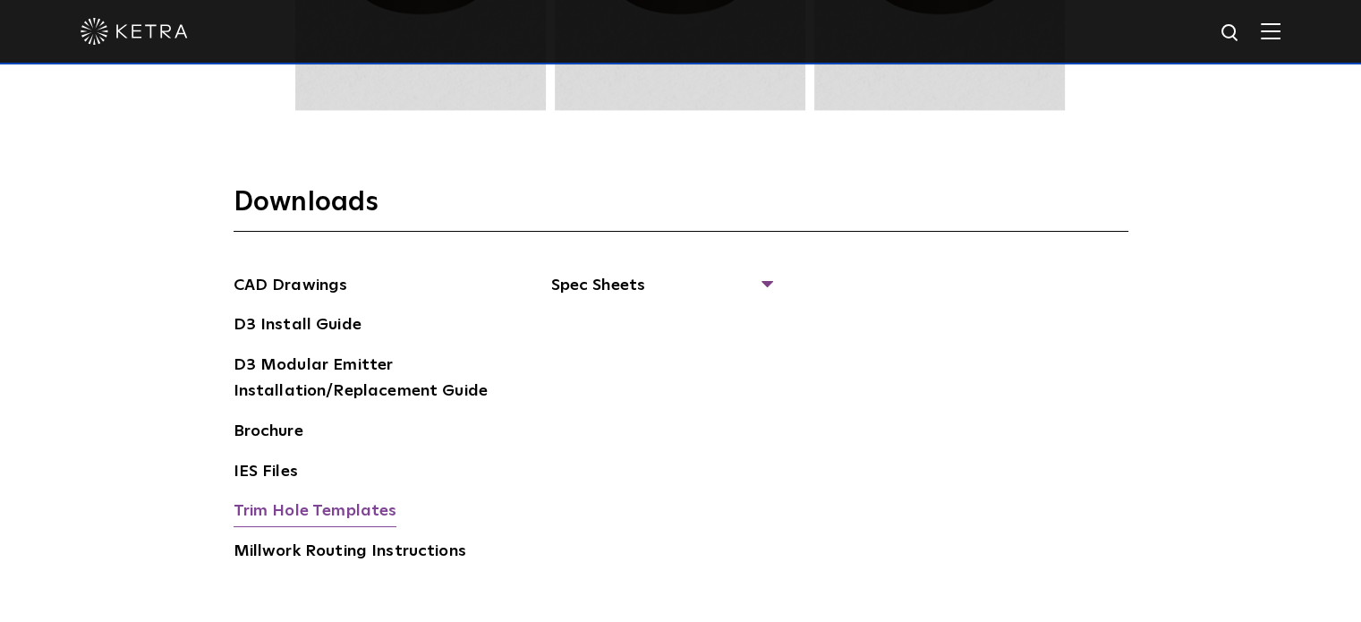
click at [345, 505] on link "Trim Hole Templates" at bounding box center [316, 513] width 164 height 29
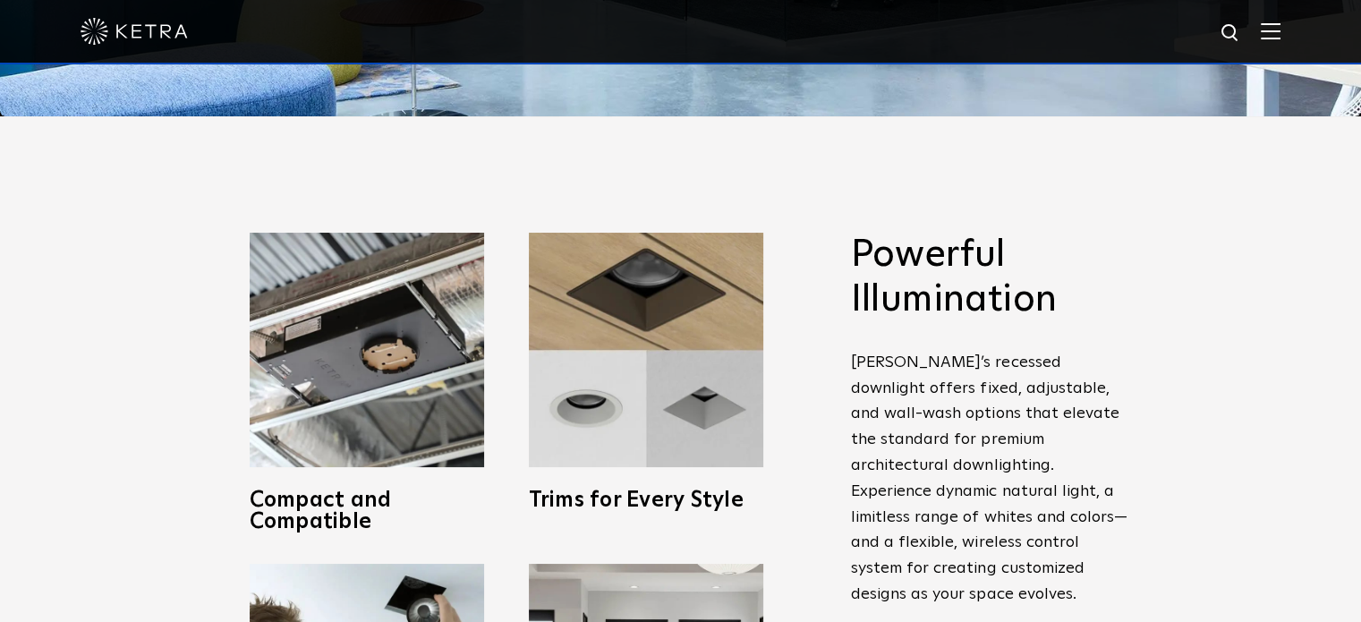
scroll to position [537, 0]
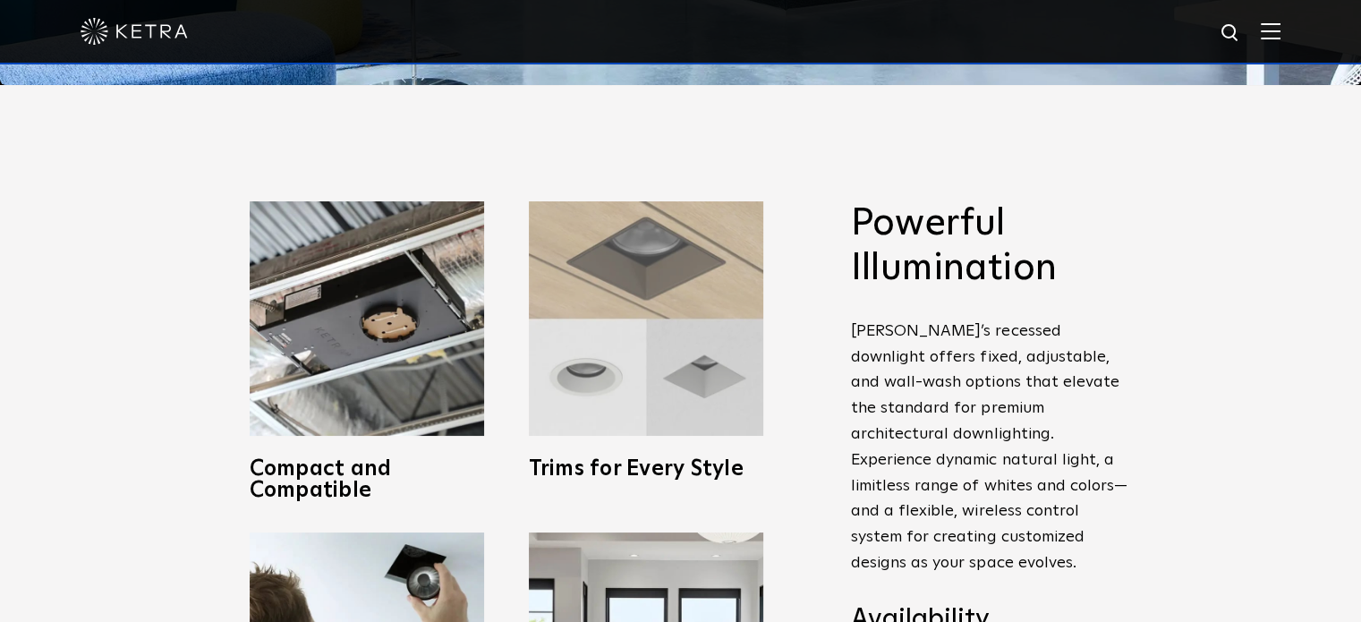
click at [643, 337] on img at bounding box center [646, 318] width 235 height 235
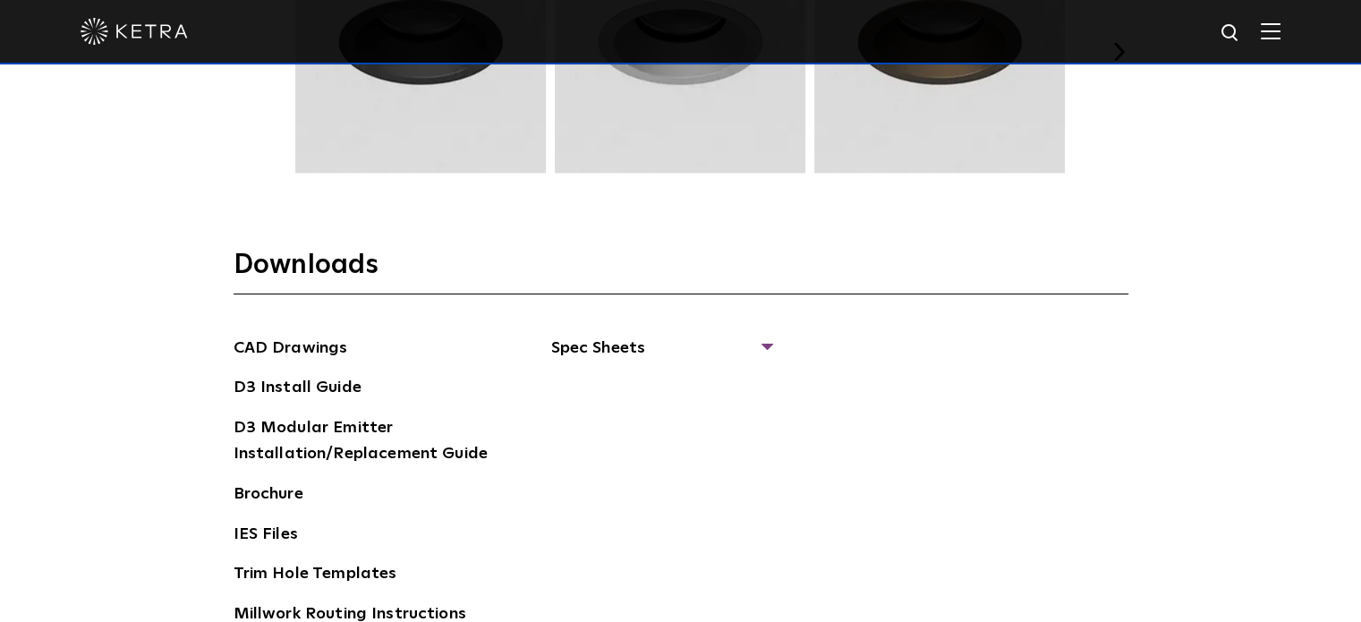
scroll to position [2596, 0]
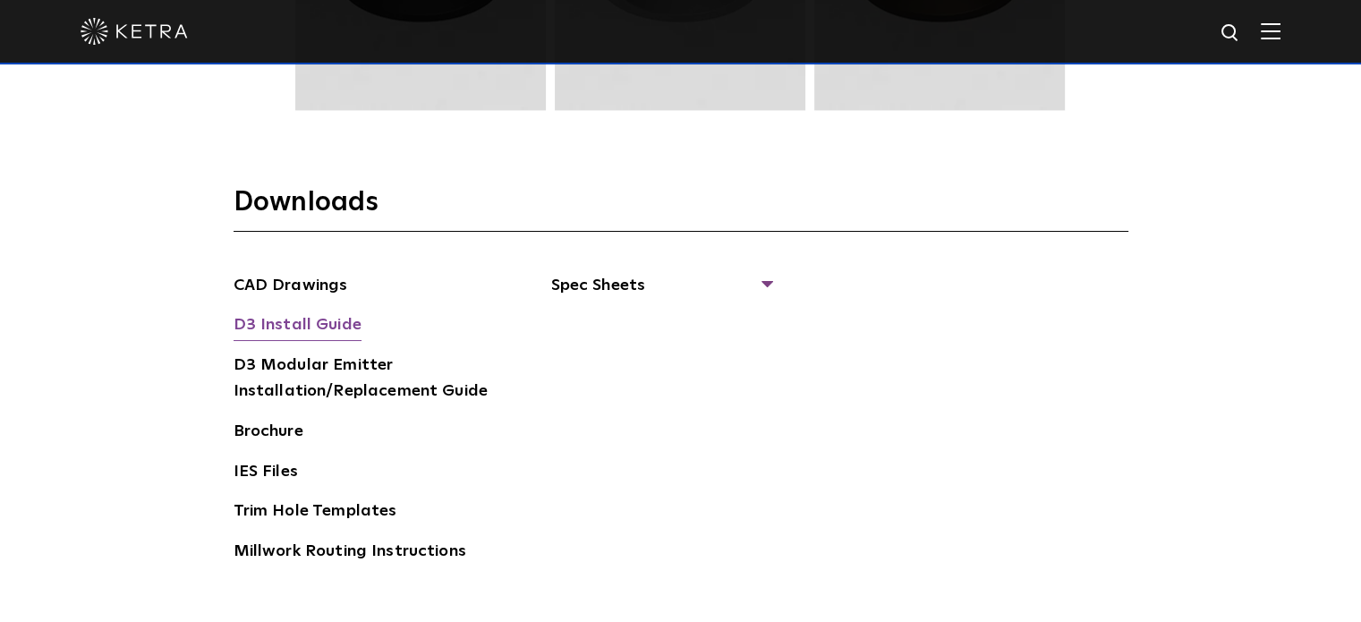
click at [290, 320] on link "D3 Install Guide" at bounding box center [298, 326] width 128 height 29
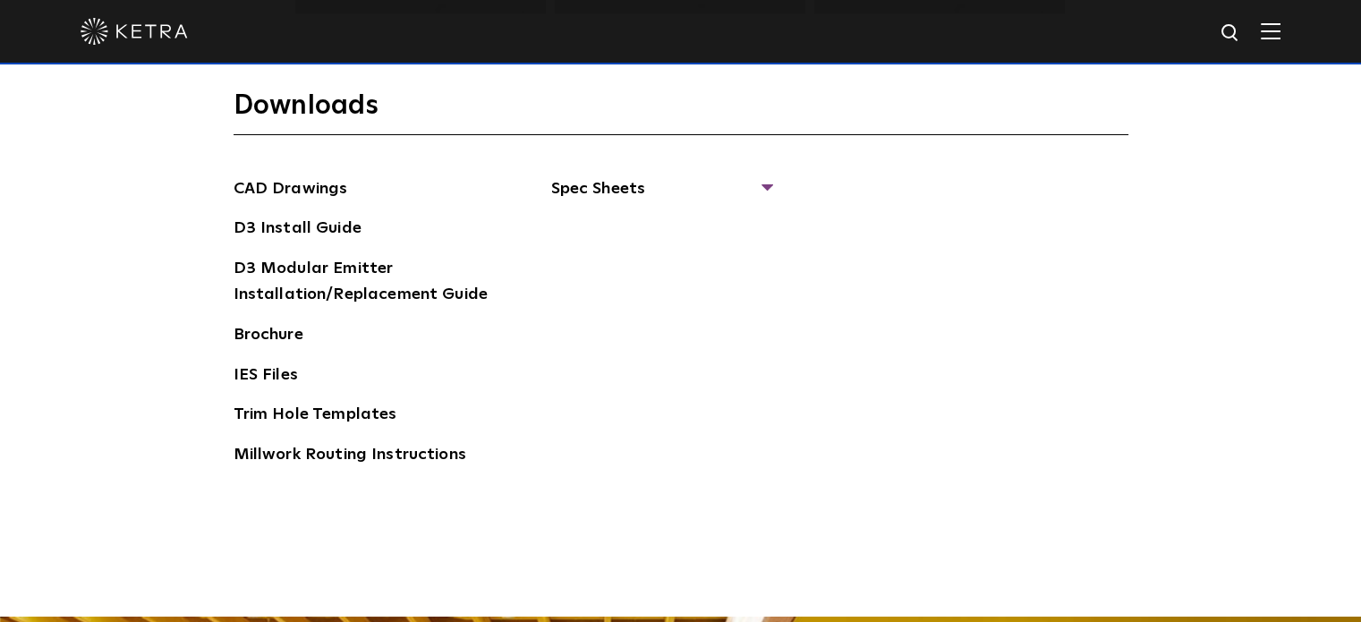
scroll to position [2685, 0]
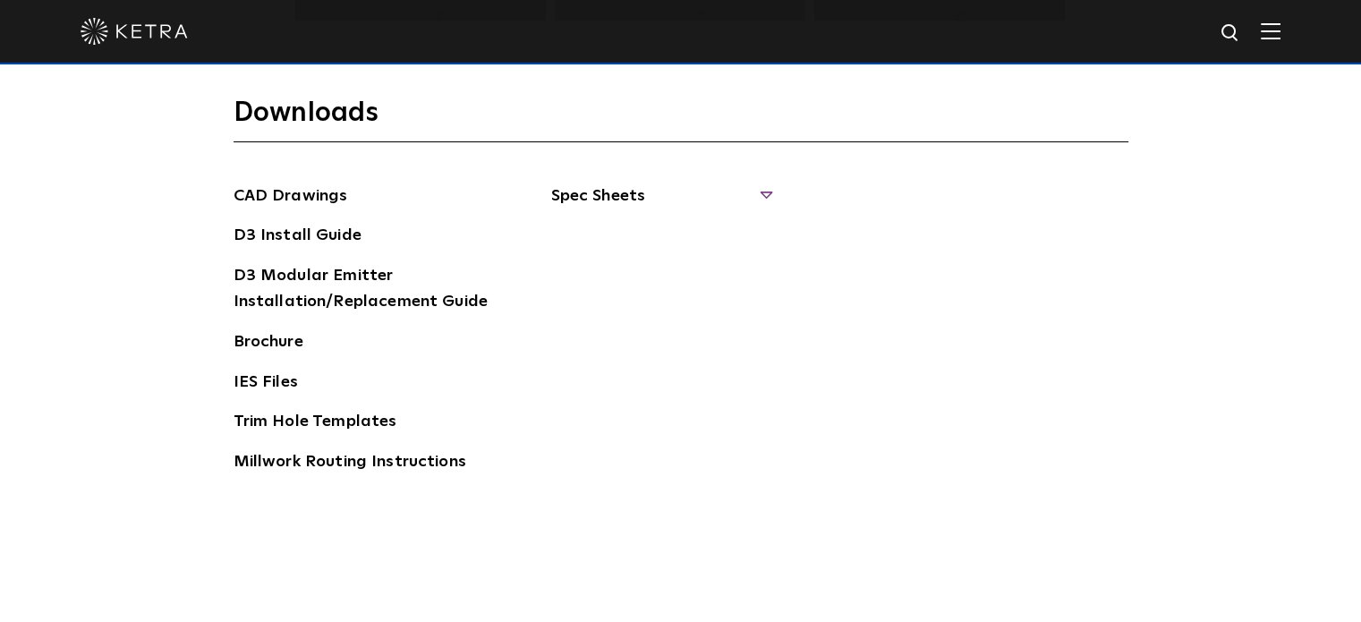
click at [765, 191] on span "Spec Sheets" at bounding box center [660, 202] width 219 height 39
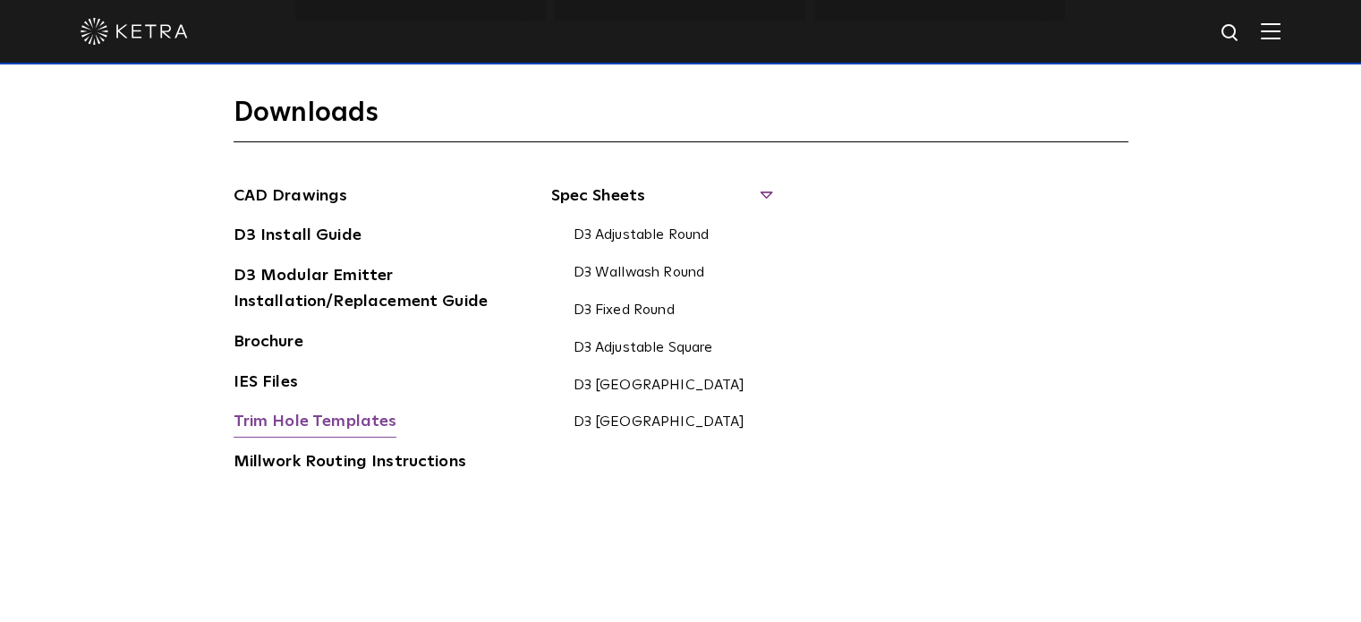
click at [304, 418] on link "Trim Hole Templates" at bounding box center [316, 423] width 164 height 29
click at [340, 465] on link "Millwork Routing Instructions" at bounding box center [350, 463] width 233 height 29
